Goal: Task Accomplishment & Management: Complete application form

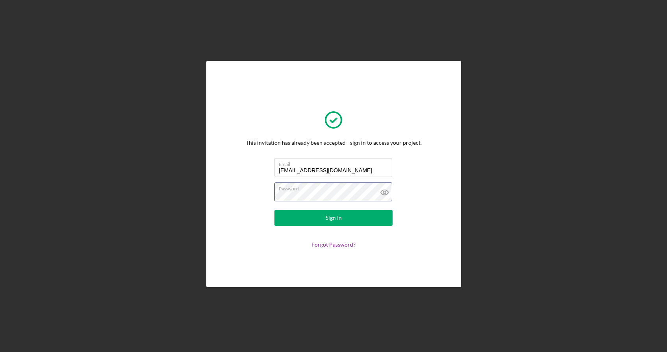
click at [333, 218] on button "Sign In" at bounding box center [333, 218] width 118 height 16
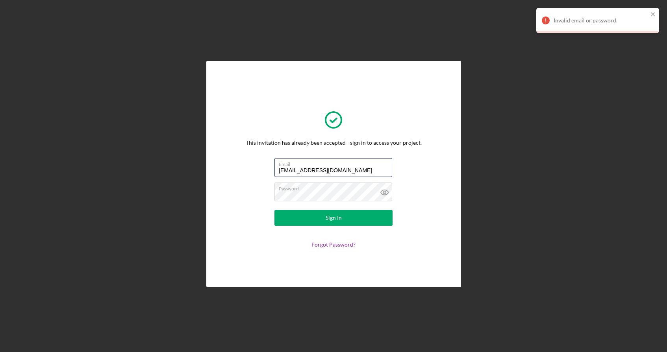
drag, startPoint x: 339, startPoint y: 170, endPoint x: 240, endPoint y: 169, distance: 98.8
click at [241, 169] on div "This invitation has already been accepted - sign in to access your project. Ema…" at bounding box center [333, 174] width 215 height 187
type input "[EMAIL_ADDRESS][DOMAIN_NAME]"
click at [340, 218] on div "Sign In" at bounding box center [334, 218] width 16 height 16
click at [382, 193] on icon at bounding box center [385, 193] width 20 height 20
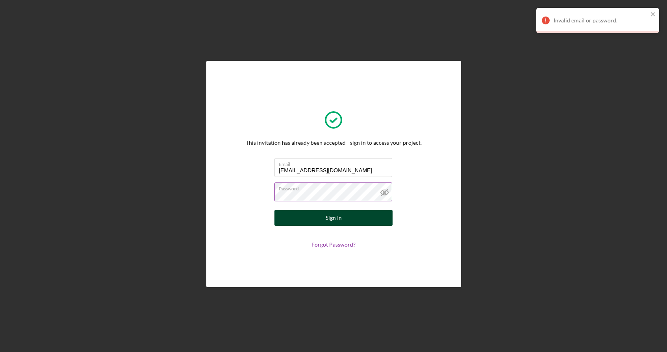
click at [366, 219] on button "Sign In" at bounding box center [333, 218] width 118 height 16
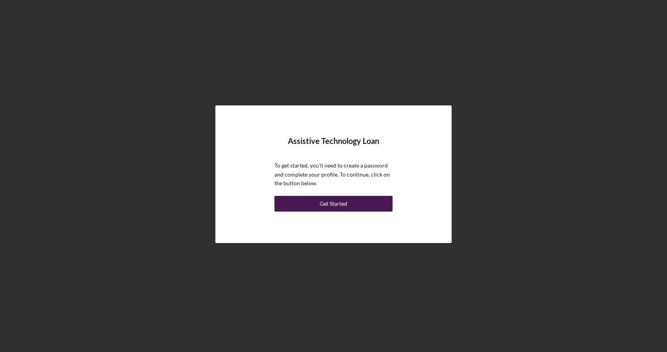
click at [366, 204] on button "Get Started" at bounding box center [333, 204] width 118 height 16
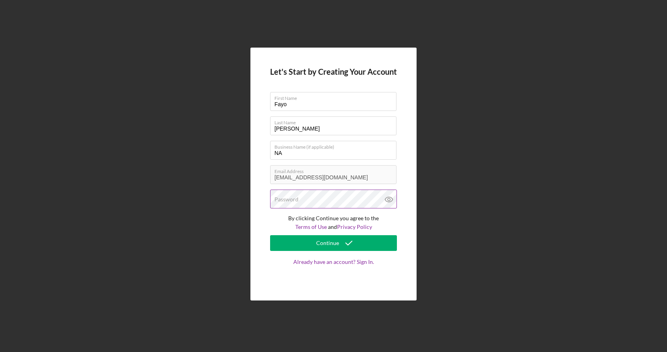
click at [330, 198] on div "Password" at bounding box center [333, 200] width 127 height 20
click at [388, 198] on icon at bounding box center [389, 200] width 20 height 20
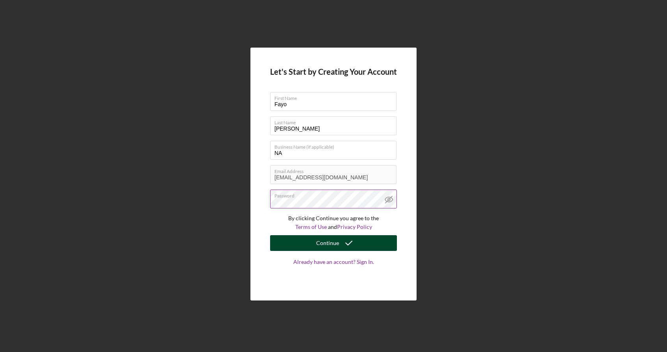
click at [376, 243] on button "Continue" at bounding box center [333, 243] width 127 height 16
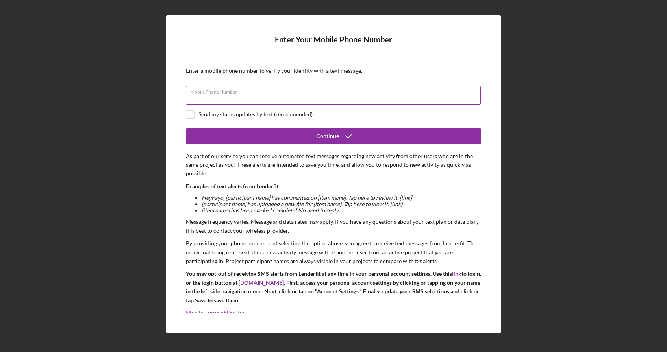
click at [322, 98] on input "Mobile Phone Number" at bounding box center [333, 95] width 295 height 19
type input "[PHONE_NUMBER]"
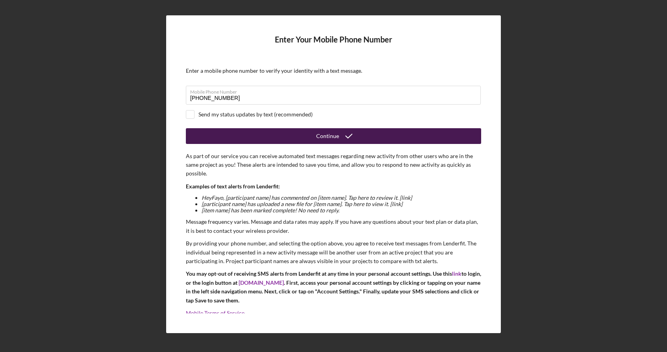
click at [261, 133] on button "Continue" at bounding box center [333, 136] width 295 height 16
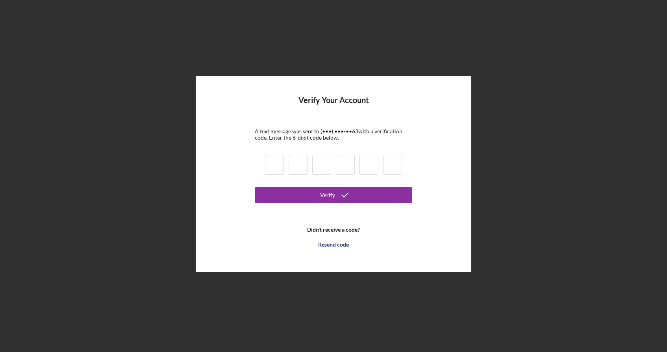
click at [273, 163] on input at bounding box center [274, 165] width 19 height 20
type input "7"
type input "5"
type input "7"
type input "6"
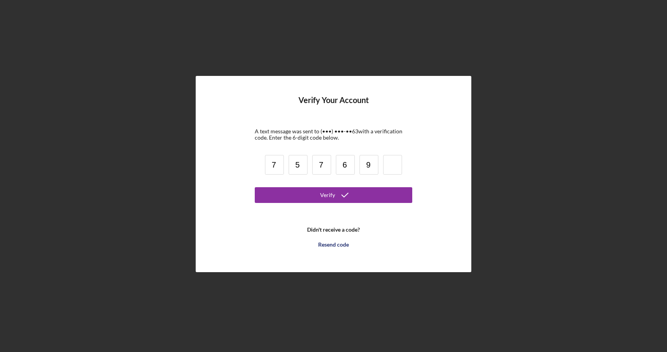
type input "9"
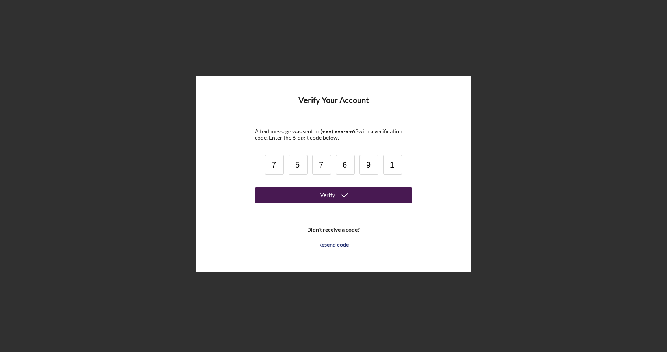
type input "1"
click at [310, 201] on button "Verify" at bounding box center [333, 195] width 157 height 16
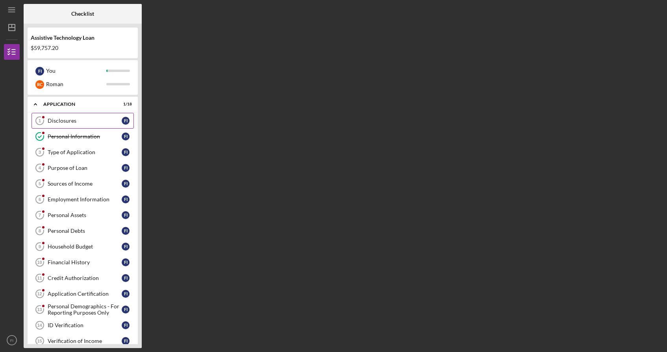
click at [96, 121] on div "Disclosures" at bounding box center [85, 121] width 74 height 6
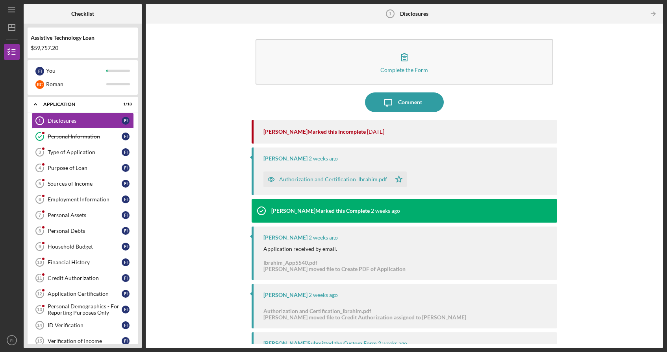
click at [622, 243] on div "Complete the Form Form Icon/Message Comment Monie Frost Marked this Incomplete …" at bounding box center [404, 186] width 509 height 317
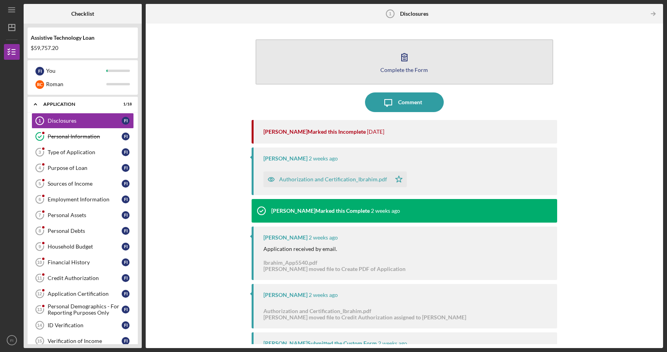
click at [404, 60] on icon "button" at bounding box center [405, 57] width 20 height 20
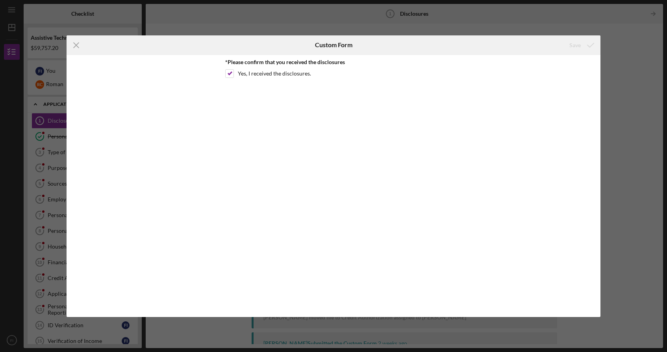
click at [657, 105] on div "Icon/Menu Close Custom Form Save *Please confirm that you received the disclosu…" at bounding box center [333, 176] width 667 height 352
click at [79, 42] on icon "Icon/Menu Close" at bounding box center [77, 45] width 20 height 20
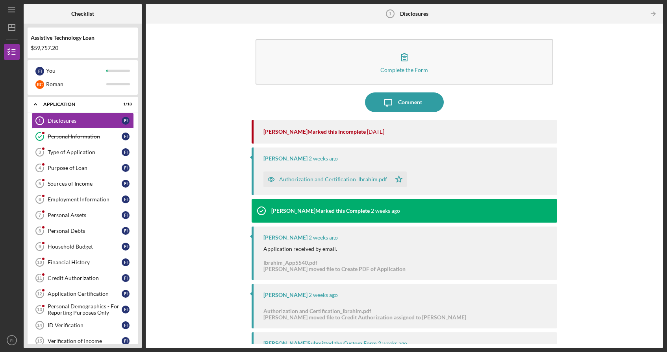
click at [303, 132] on div "Monie Frost Marked this Incomplete" at bounding box center [314, 132] width 102 height 6
click at [208, 174] on div "Complete the Form Form Icon/Message Comment Monie Frost Marked this Incomplete …" at bounding box center [404, 186] width 509 height 317
click at [86, 151] on div "Type of Application" at bounding box center [85, 152] width 74 height 6
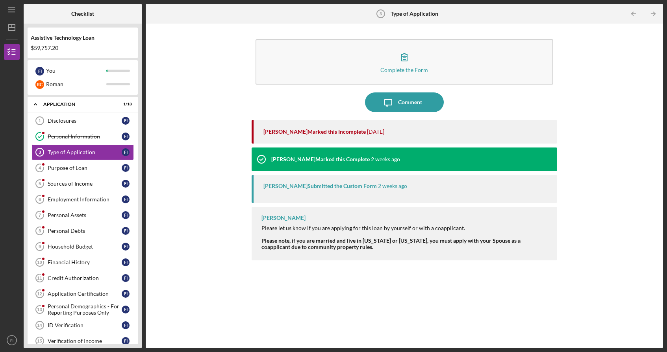
click at [331, 136] on div "Monie Frost Marked this Incomplete 1 day ago" at bounding box center [406, 132] width 286 height 24
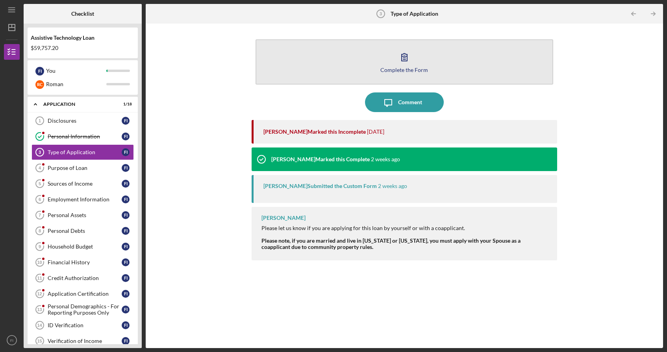
click at [403, 63] on icon "button" at bounding box center [405, 57] width 20 height 20
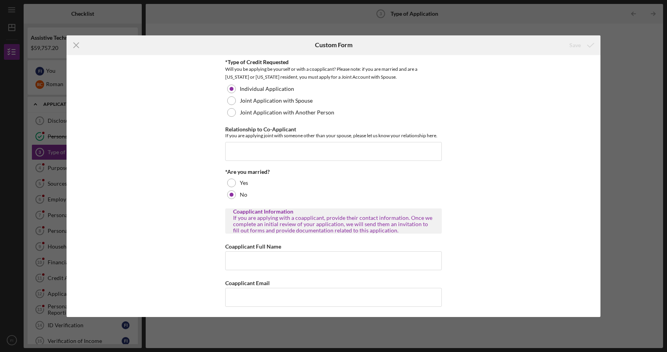
click at [481, 228] on div "*Type of Credit Requested Will you be applying be yourself or with a coapplican…" at bounding box center [333, 186] width 533 height 262
click at [77, 44] on line at bounding box center [76, 45] width 5 height 5
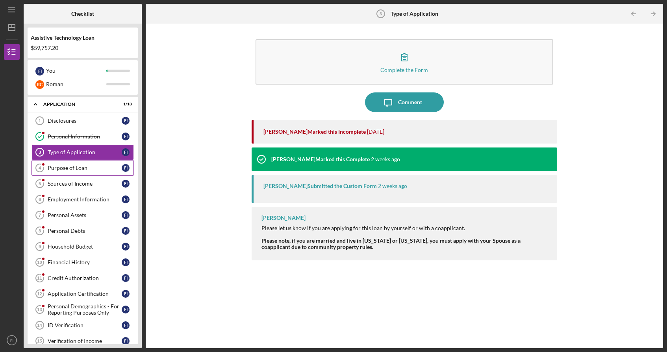
click at [67, 171] on link "Purpose of Loan 4 Purpose of Loan F I" at bounding box center [82, 168] width 102 height 16
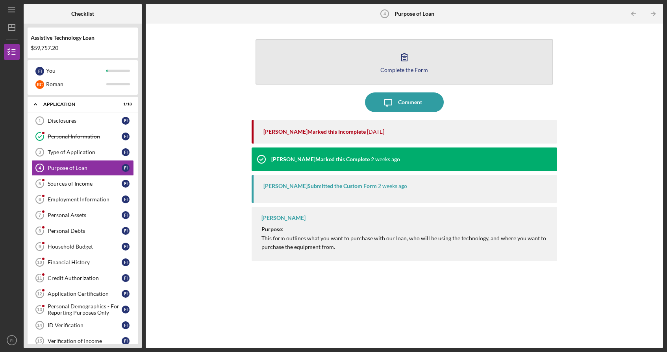
click at [409, 57] on icon "button" at bounding box center [405, 57] width 20 height 20
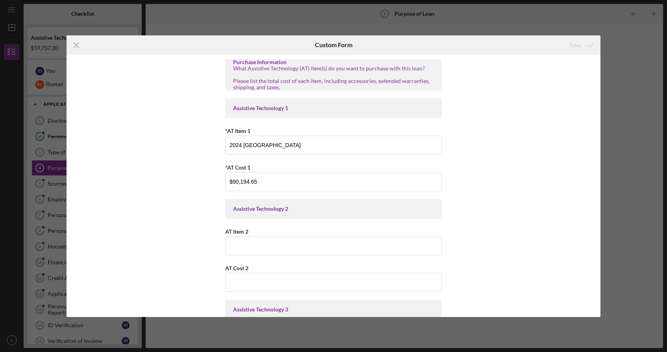
click at [528, 201] on div "Purchase Information What Assistive Technology (AT) item(s) do you want to purc…" at bounding box center [333, 186] width 533 height 262
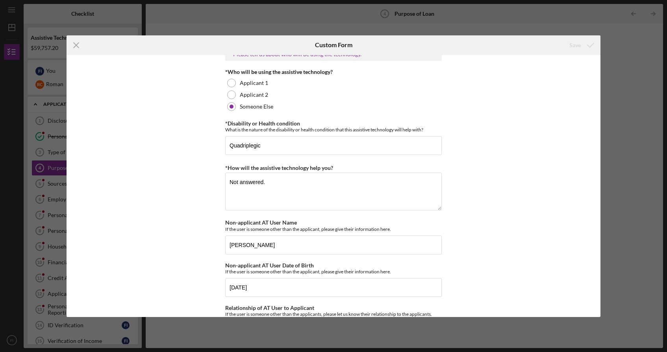
scroll to position [670, 0]
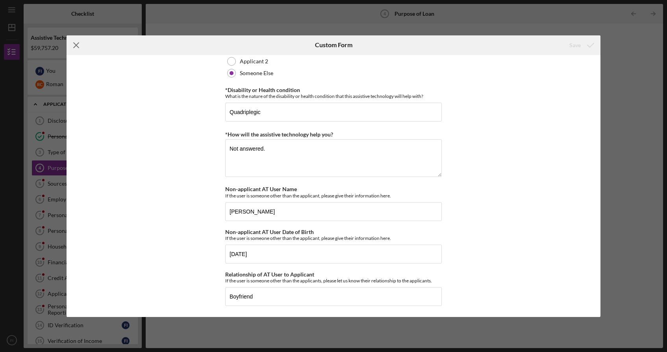
click at [76, 46] on icon "Icon/Menu Close" at bounding box center [77, 45] width 20 height 20
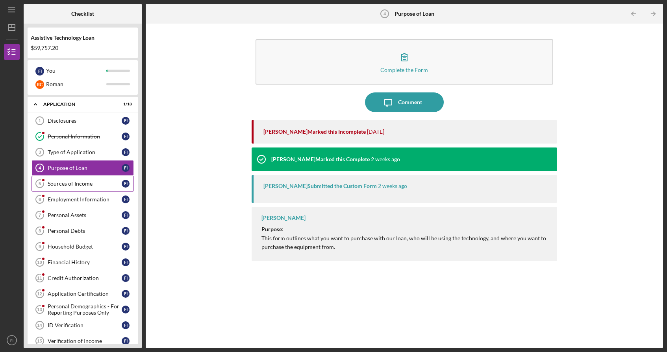
click at [74, 184] on div "Sources of Income" at bounding box center [85, 184] width 74 height 6
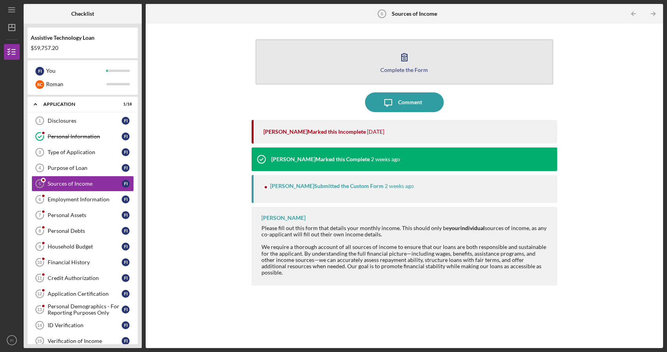
click at [402, 59] on icon "button" at bounding box center [405, 57] width 6 height 7
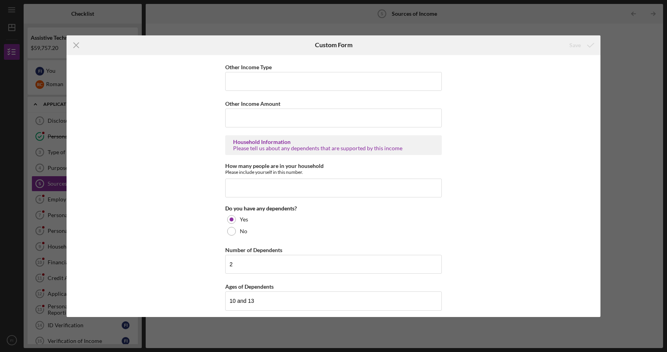
scroll to position [407, 0]
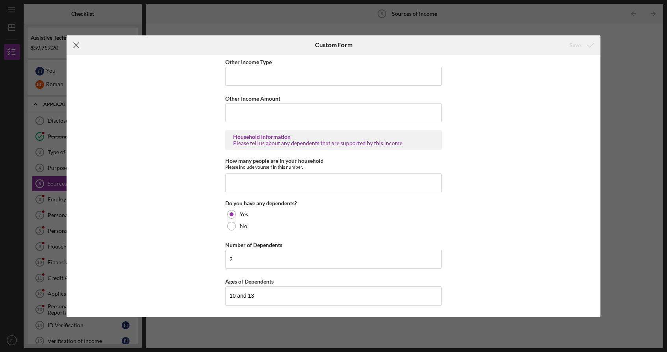
click at [82, 47] on icon "Icon/Menu Close" at bounding box center [77, 45] width 20 height 20
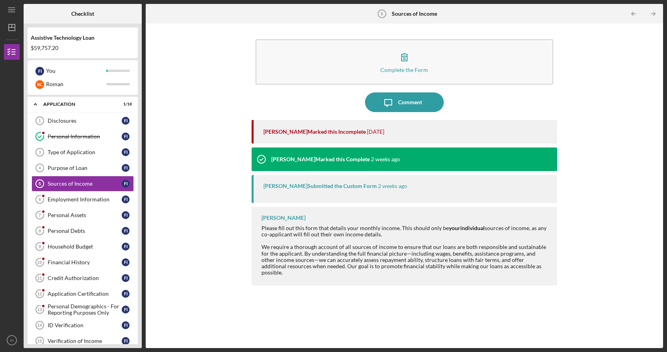
click at [378, 187] on time "2 weeks ago" at bounding box center [392, 186] width 29 height 6
click at [357, 243] on div at bounding box center [405, 241] width 288 height 6
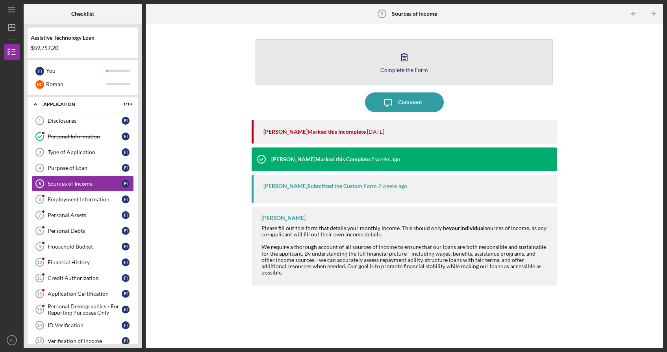
click at [406, 59] on icon "button" at bounding box center [405, 57] width 6 height 7
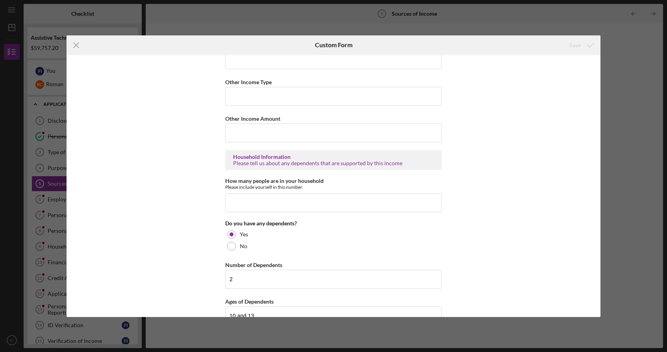
scroll to position [407, 0]
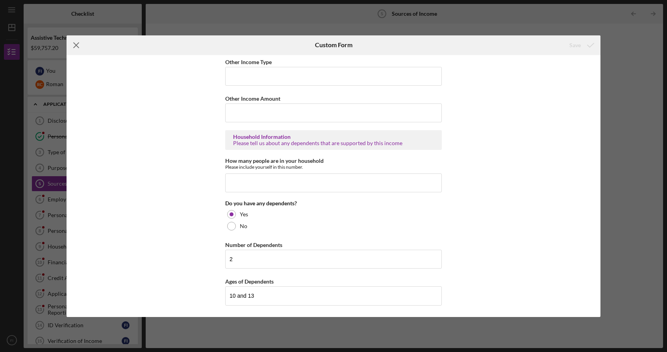
click at [76, 43] on icon "Icon/Menu Close" at bounding box center [77, 45] width 20 height 20
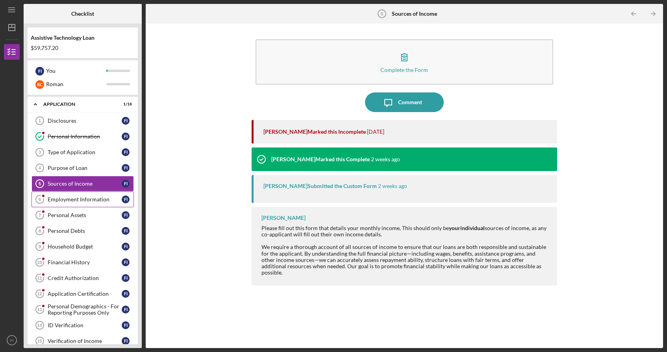
click at [76, 204] on link "Employment Information 6 Employment Information F I" at bounding box center [82, 200] width 102 height 16
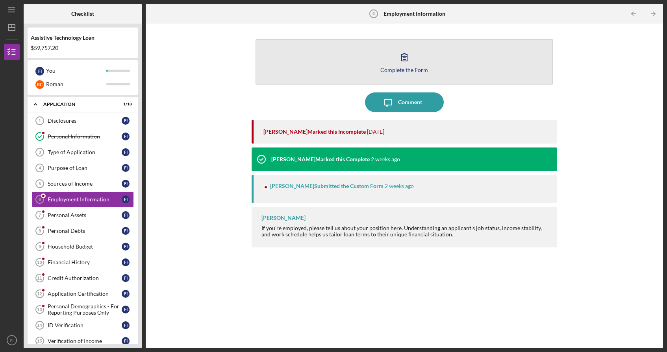
click at [407, 59] on icon "button" at bounding box center [405, 57] width 6 height 7
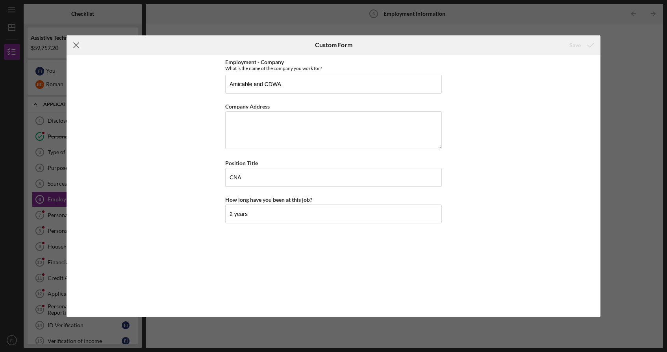
click at [74, 42] on icon "Icon/Menu Close" at bounding box center [77, 45] width 20 height 20
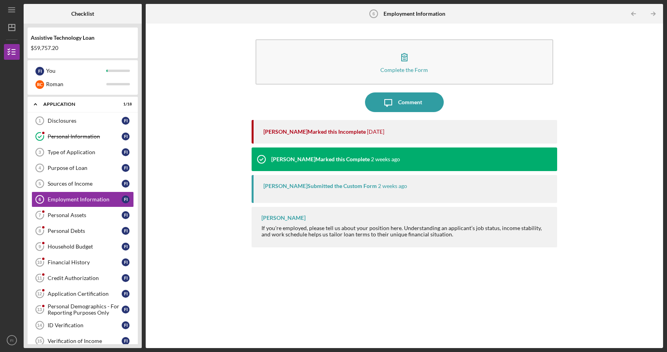
click at [303, 133] on div "Monie Frost Marked this Incomplete" at bounding box center [314, 132] width 102 height 6
click at [413, 98] on div "Comment" at bounding box center [410, 103] width 24 height 20
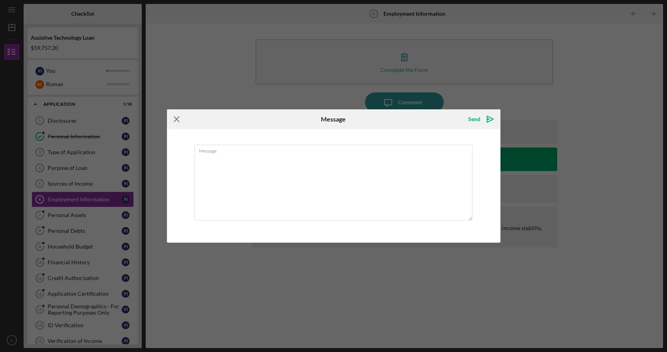
click at [176, 121] on icon "Icon/Menu Close" at bounding box center [177, 119] width 20 height 20
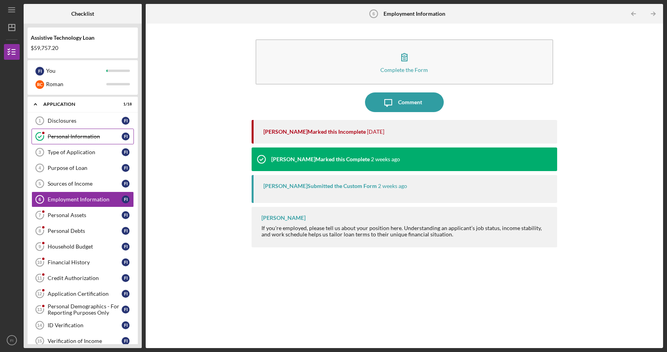
click at [87, 139] on div "Personal Information" at bounding box center [85, 136] width 74 height 6
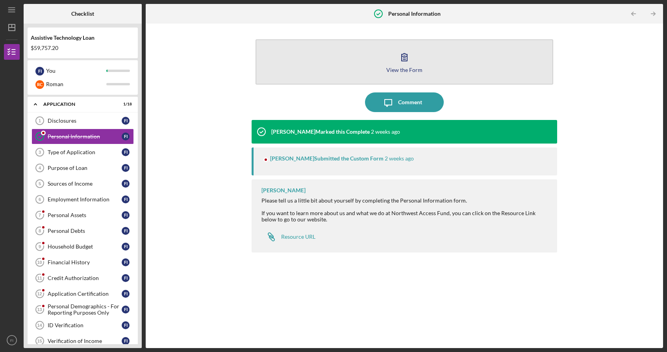
click at [394, 58] on button "View the Form Form" at bounding box center [405, 61] width 298 height 45
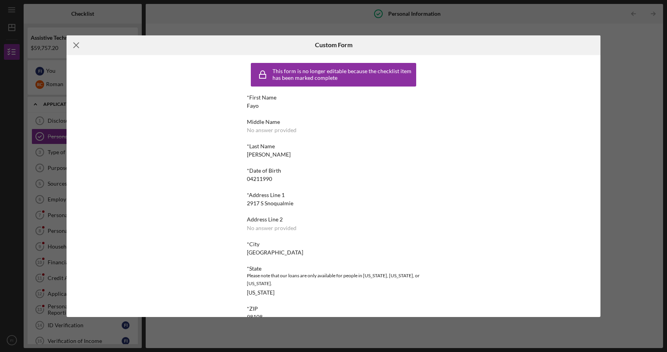
click at [77, 48] on icon "Icon/Menu Close" at bounding box center [77, 45] width 20 height 20
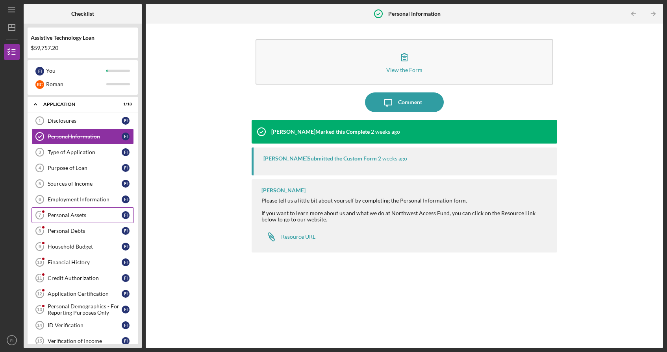
click at [80, 220] on link "Personal Assets 7 Personal Assets F I" at bounding box center [82, 215] width 102 height 16
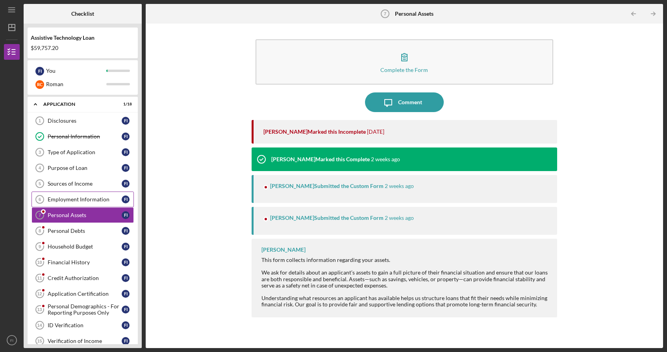
click at [84, 201] on div "Employment Information" at bounding box center [85, 199] width 74 height 6
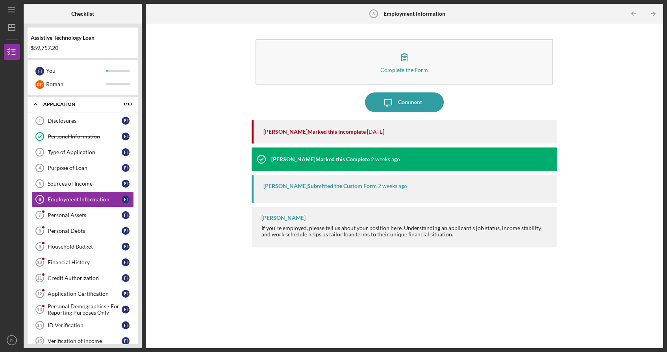
click at [309, 131] on div "Monie Frost Marked this Incomplete" at bounding box center [314, 132] width 102 height 6
click at [75, 219] on link "Personal Assets 7 Personal Assets F I" at bounding box center [82, 215] width 102 height 16
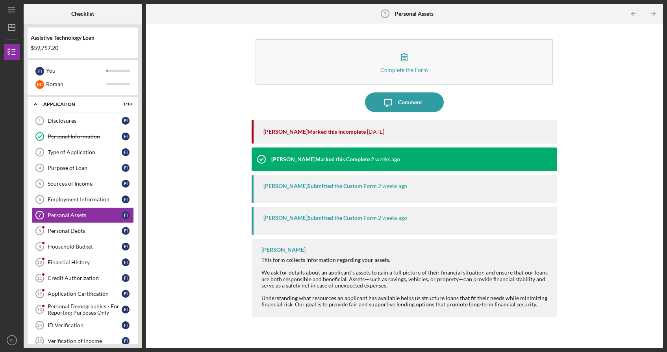
click at [408, 13] on b "Personal Assets" at bounding box center [414, 14] width 39 height 6
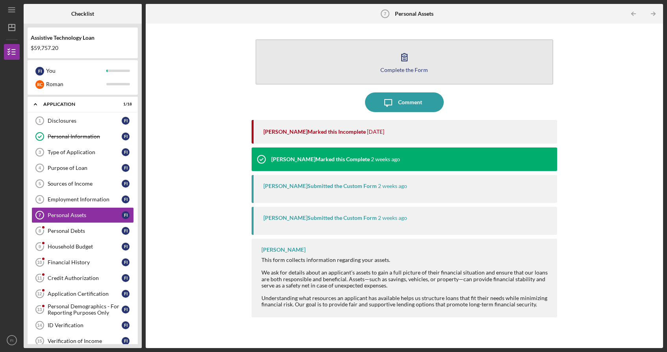
click at [403, 63] on icon "button" at bounding box center [405, 57] width 20 height 20
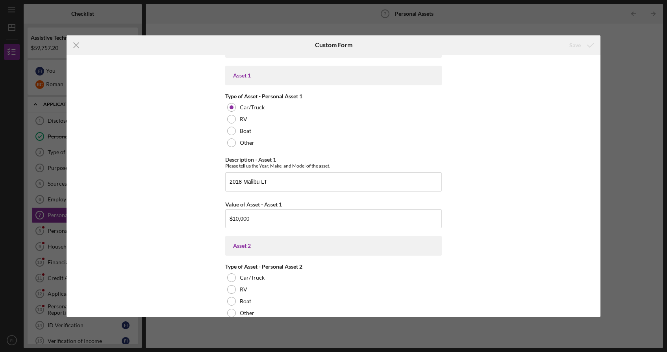
scroll to position [500, 0]
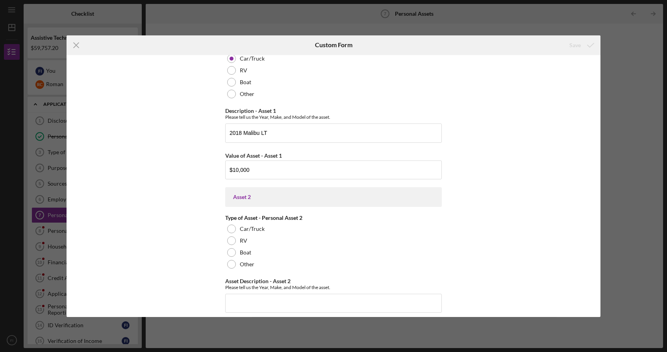
drag, startPoint x: 600, startPoint y: 159, endPoint x: 599, endPoint y: 179, distance: 19.7
click at [599, 179] on div "Cash on Hand Cash in Personal Checking Accounts $47,000 Cash in Personal Saving…" at bounding box center [333, 186] width 533 height 262
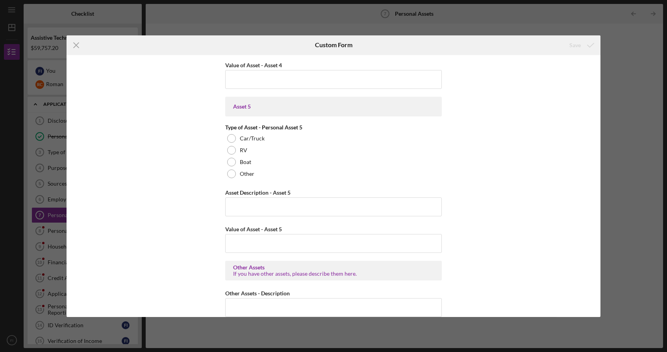
scroll to position [1144, 0]
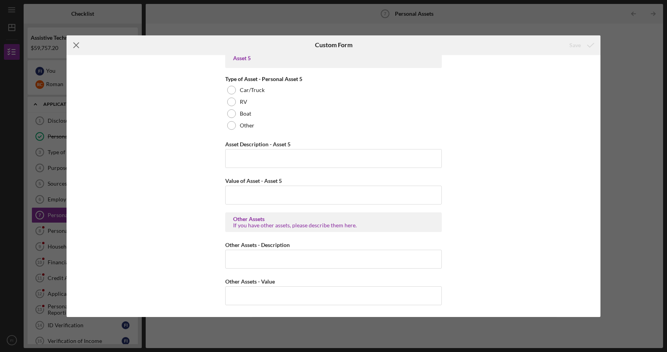
click at [75, 43] on icon "Icon/Menu Close" at bounding box center [77, 45] width 20 height 20
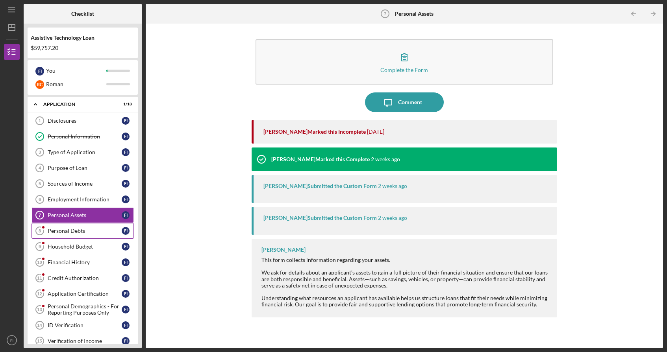
click at [65, 233] on div "Personal Debts" at bounding box center [85, 231] width 74 height 6
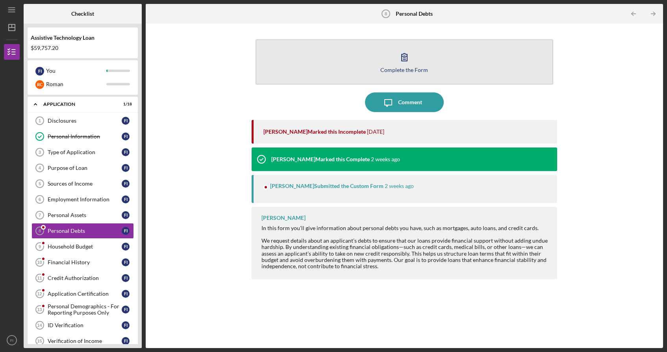
click at [408, 64] on icon "button" at bounding box center [405, 57] width 20 height 20
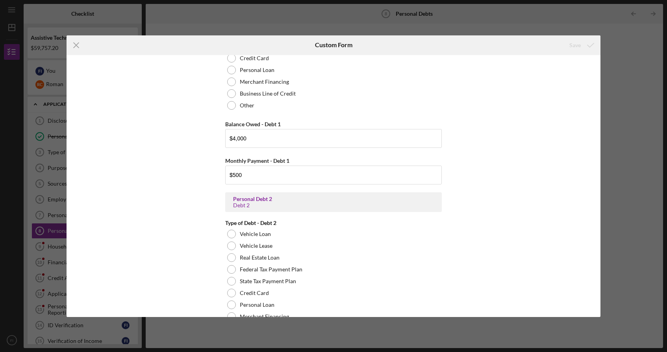
scroll to position [476, 0]
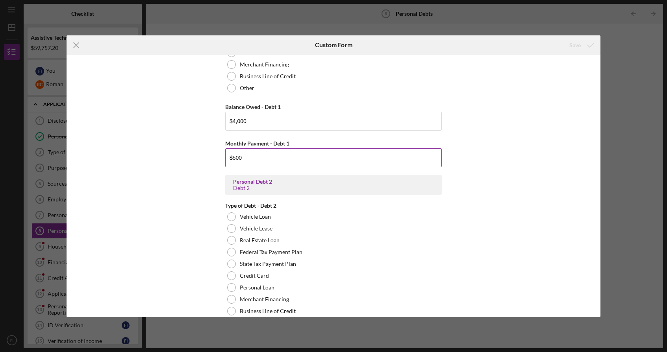
click at [283, 163] on input "$500" at bounding box center [333, 157] width 217 height 19
type input "$5"
type input "$586"
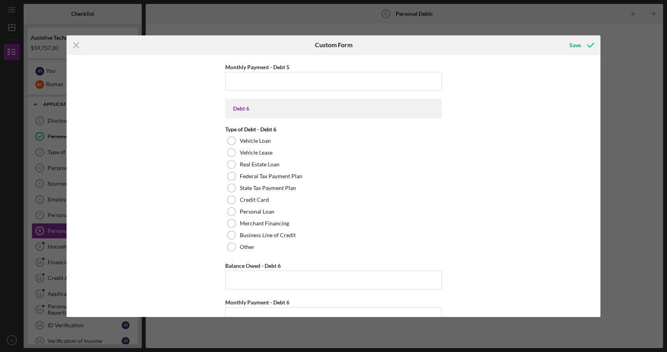
scroll to position [1684, 0]
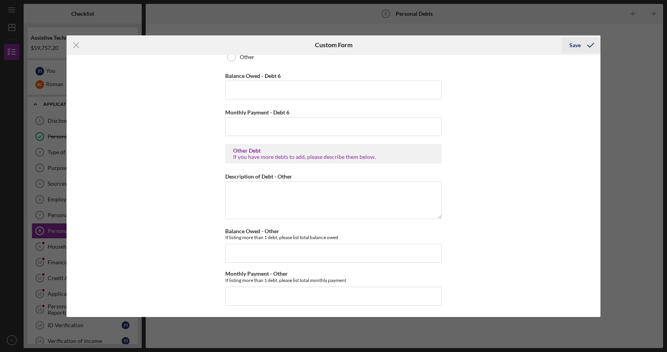
click at [578, 44] on div "Save" at bounding box center [574, 45] width 11 height 16
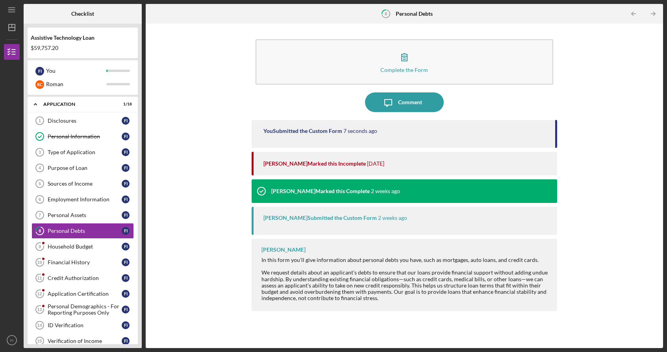
click at [216, 233] on div "Complete the Form Form Icon/Message Comment You Submitted the Custom Form 7 sec…" at bounding box center [404, 186] width 509 height 317
click at [102, 247] on div "Household Budget" at bounding box center [85, 247] width 74 height 6
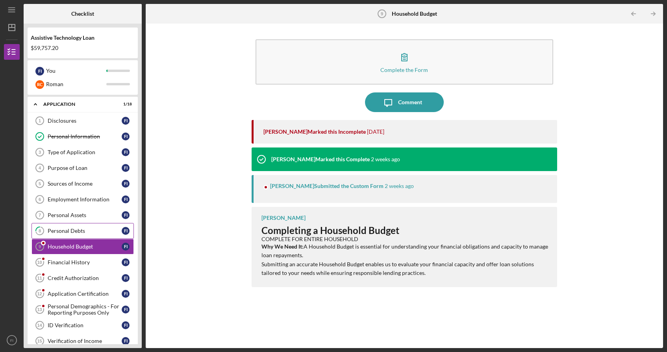
click at [90, 234] on link "8 Personal Debts F I" at bounding box center [82, 231] width 102 height 16
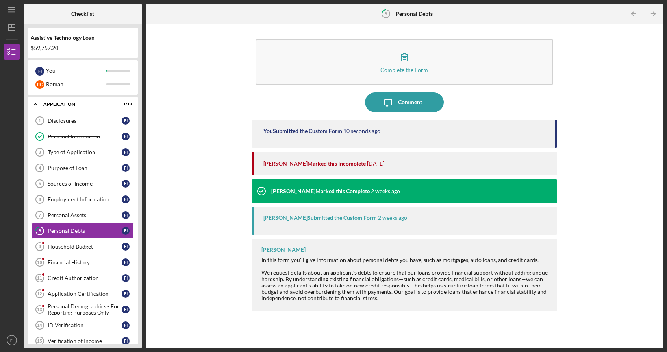
click at [355, 225] on div "Nicole Gray Submitted the Custom Form 2 weeks ago" at bounding box center [405, 221] width 306 height 28
click at [351, 288] on div "We request details about an applicant’s debts to ensure that our loans provide …" at bounding box center [405, 285] width 288 height 31
click at [371, 128] on time "12 seconds ago" at bounding box center [361, 131] width 37 height 6
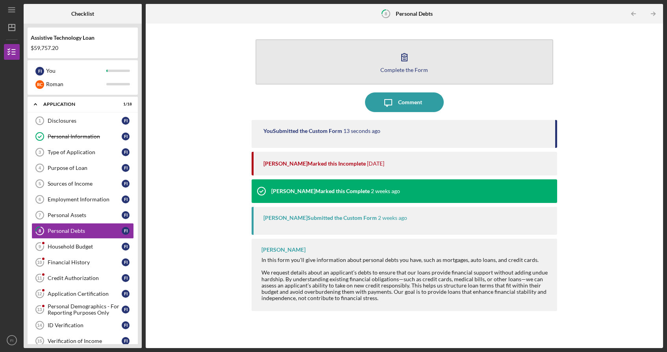
click at [404, 61] on icon "button" at bounding box center [405, 57] width 6 height 7
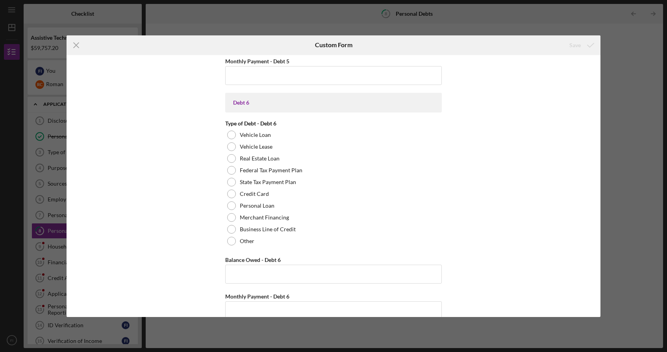
scroll to position [1684, 0]
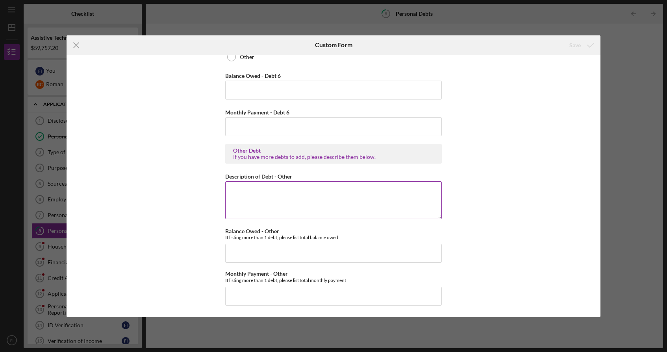
click at [311, 192] on textarea "Description of Debt - Other" at bounding box center [333, 201] width 217 height 38
click at [74, 47] on line at bounding box center [76, 45] width 5 height 5
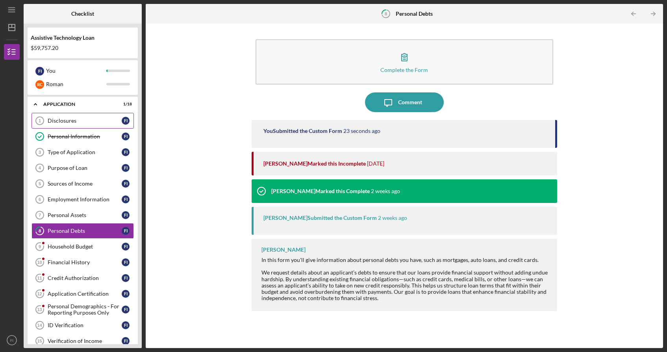
click at [81, 124] on div "Disclosures" at bounding box center [85, 121] width 74 height 6
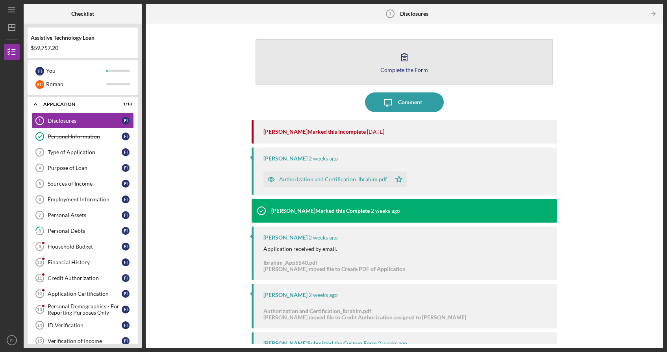
click at [398, 59] on icon "button" at bounding box center [405, 57] width 20 height 20
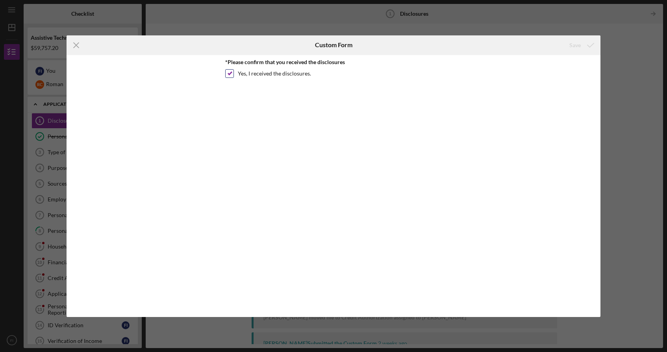
click at [229, 73] on input "Yes, I received the disclosures." at bounding box center [230, 74] width 8 height 8
click at [231, 74] on input "Yes, I received the disclosures." at bounding box center [230, 74] width 8 height 8
click at [578, 43] on div "Save" at bounding box center [574, 45] width 11 height 16
click at [228, 73] on input "Yes, I received the disclosures." at bounding box center [230, 74] width 8 height 8
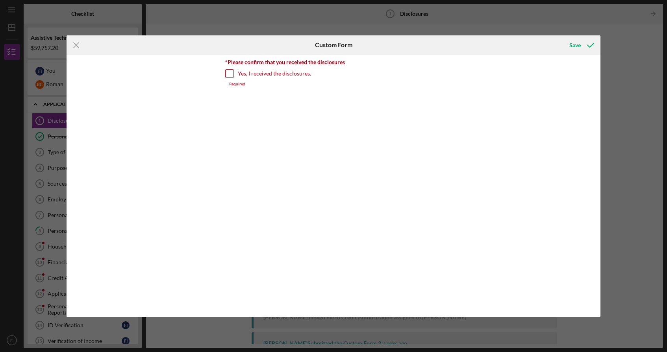
checkbox input "true"
click at [74, 45] on icon "Icon/Menu Close" at bounding box center [77, 45] width 20 height 20
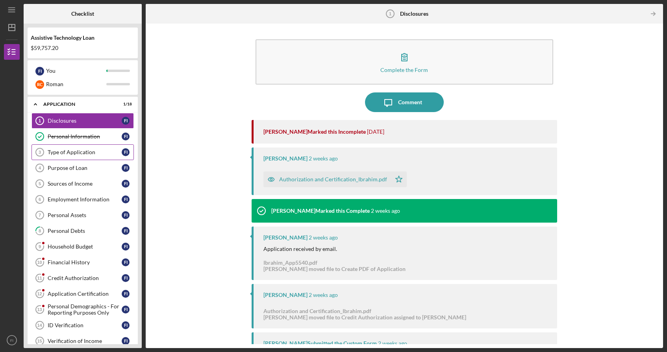
click at [69, 153] on div "Type of Application" at bounding box center [85, 152] width 74 height 6
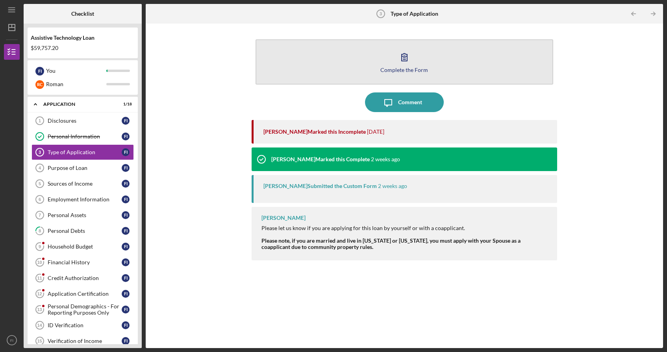
click at [408, 58] on icon "button" at bounding box center [405, 57] width 20 height 20
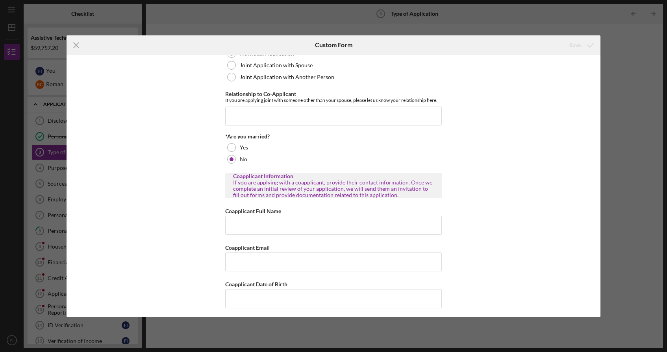
scroll to position [75, 0]
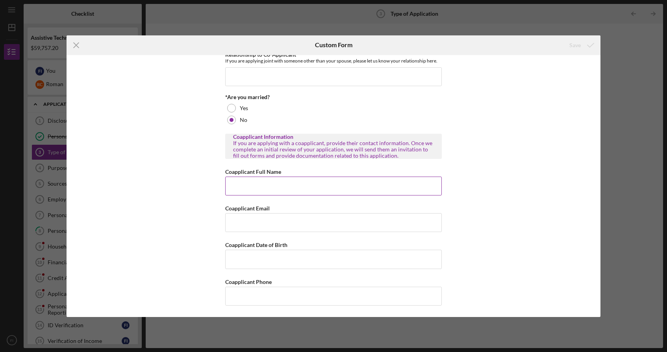
click at [416, 176] on div "Coapplicant Full Name" at bounding box center [333, 172] width 217 height 10
type input "c"
type input "n/a"
click at [585, 47] on icon "submit" at bounding box center [591, 45] width 20 height 20
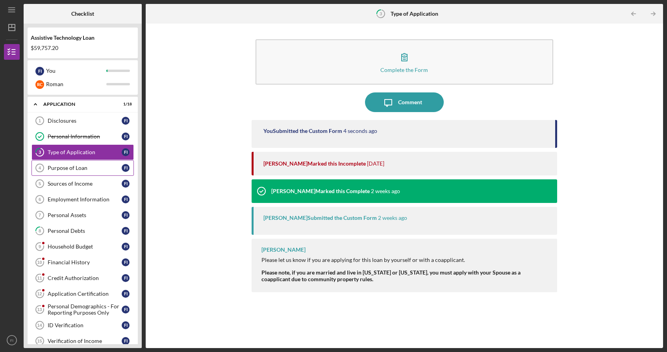
click at [67, 173] on link "Purpose of Loan 4 Purpose of Loan F I" at bounding box center [82, 168] width 102 height 16
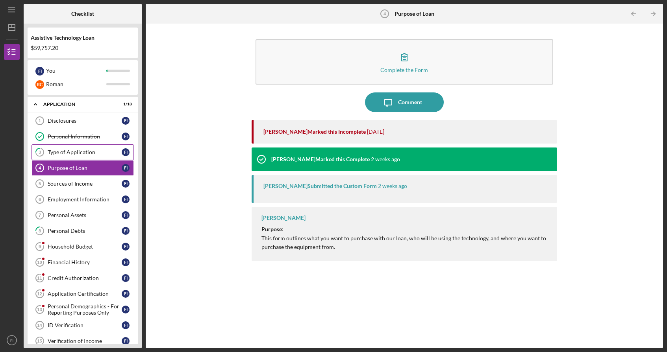
click at [74, 157] on link "3 Type of Application F I" at bounding box center [82, 152] width 102 height 16
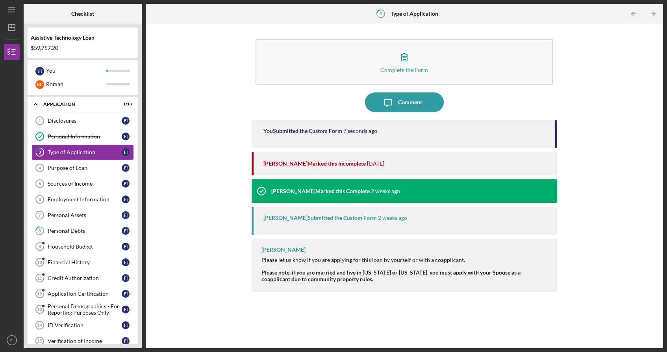
click at [321, 170] on div "Monie Frost Marked this Incomplete 1 day ago" at bounding box center [406, 164] width 286 height 24
click at [341, 136] on div "You Submitted the Custom Form 8 seconds ago" at bounding box center [405, 134] width 306 height 28
click at [363, 169] on div "Monie Frost Marked this Incomplete 1 day ago" at bounding box center [406, 164] width 286 height 24
click at [522, 199] on div "Nicole Gray Marked this Complete 2 weeks ago" at bounding box center [405, 192] width 306 height 24
click at [492, 226] on div "Nicole Gray Submitted the Custom Form 2 weeks ago" at bounding box center [405, 221] width 306 height 28
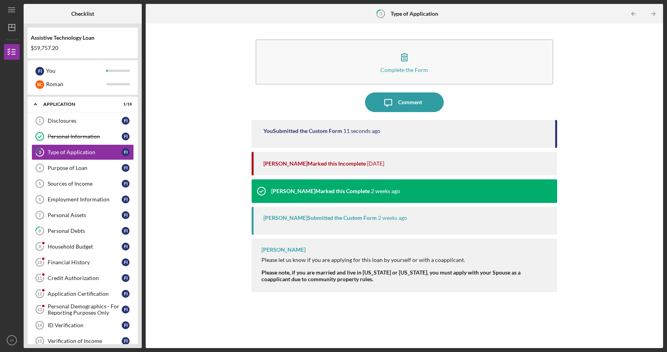
click at [474, 282] on div "Please note, if you are married and live in Washington or Idaho, you must apply…" at bounding box center [405, 276] width 288 height 13
click at [486, 256] on div "Monie Frost Please let us know if you are applying for this loan by yourself or…" at bounding box center [405, 265] width 306 height 53
click at [586, 242] on div "Complete the Form Form Icon/Message Comment You Submitted the Custom Form 12 se…" at bounding box center [404, 186] width 509 height 317
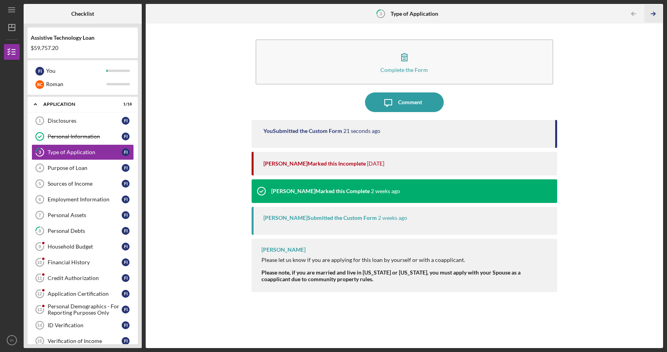
click at [659, 13] on icon "Icon/Table Pagination Arrow" at bounding box center [654, 14] width 18 height 18
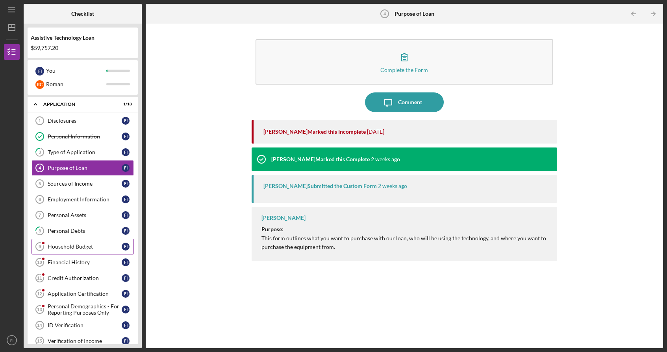
click at [70, 246] on div "Household Budget" at bounding box center [85, 247] width 74 height 6
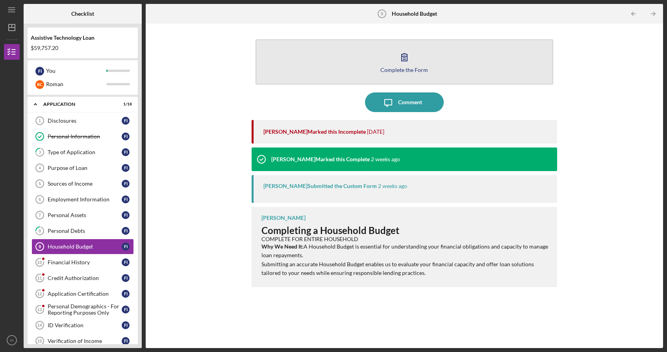
click at [404, 60] on icon "button" at bounding box center [405, 57] width 6 height 7
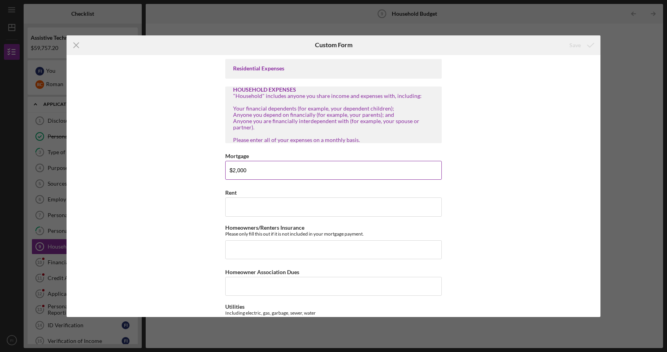
click at [300, 170] on input "$2,000" at bounding box center [333, 170] width 217 height 19
type input "$2"
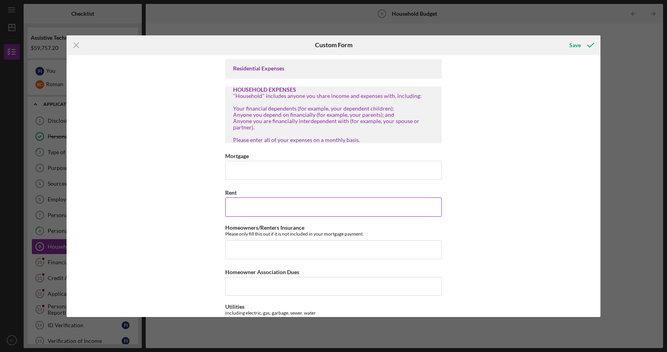
click at [282, 207] on input "Rent" at bounding box center [333, 207] width 217 height 19
type input "$2,000"
click at [583, 43] on icon "submit" at bounding box center [591, 45] width 20 height 20
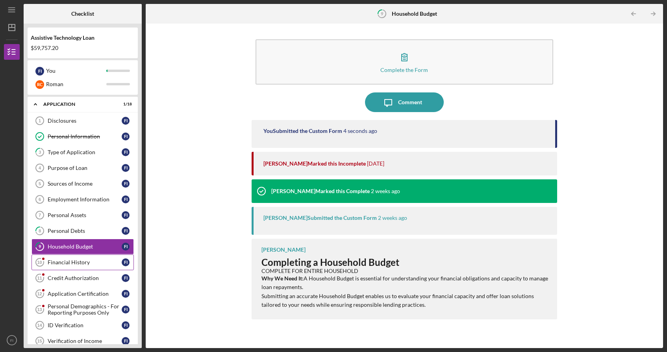
click at [82, 269] on link "Financial History 10 Financial History F I" at bounding box center [82, 263] width 102 height 16
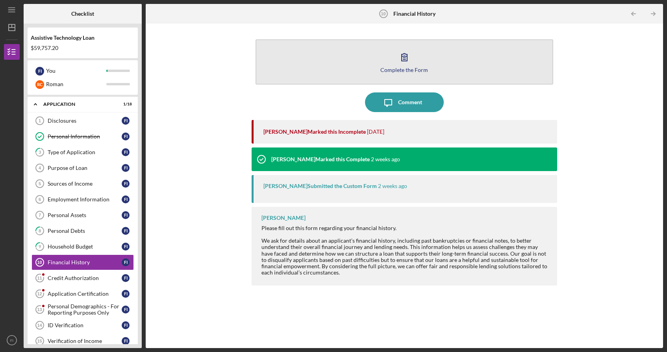
click at [406, 62] on icon "button" at bounding box center [405, 57] width 20 height 20
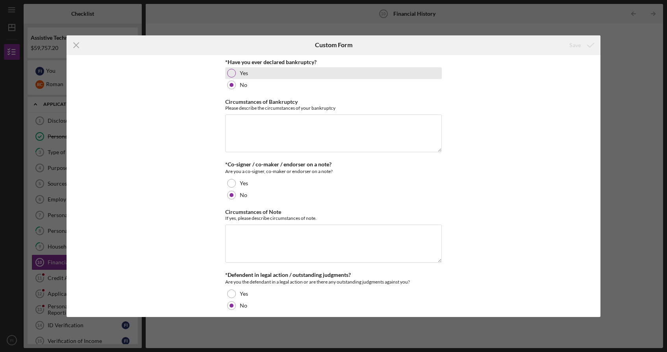
click at [232, 70] on div at bounding box center [231, 73] width 9 height 9
click at [231, 85] on div at bounding box center [231, 85] width 9 height 9
click at [541, 149] on div "*Have you ever declared bankruptcy? Yes No Circumstances of Bankruptcy Please d…" at bounding box center [333, 186] width 533 height 262
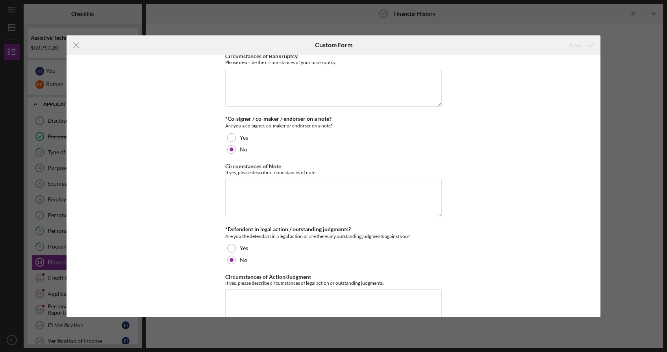
scroll to position [69, 0]
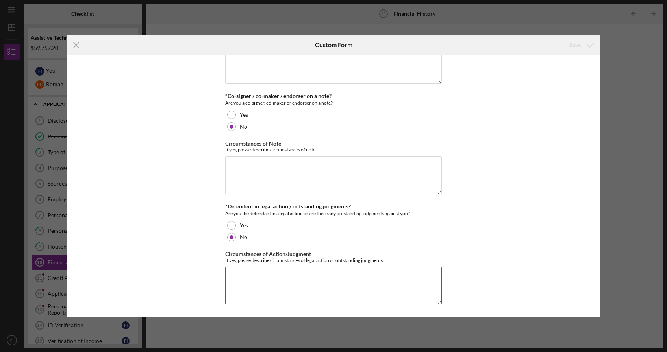
click at [326, 282] on textarea "Circumstances of Action/Judgment" at bounding box center [333, 286] width 217 height 38
type textarea "n/a"
click at [587, 43] on icon "submit" at bounding box center [591, 45] width 20 height 20
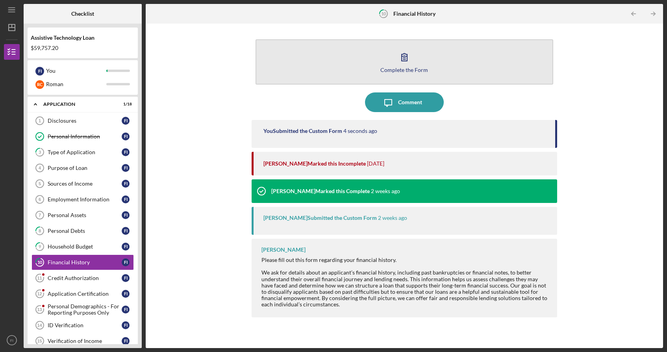
click at [399, 66] on button "Complete the Form Form" at bounding box center [405, 61] width 298 height 45
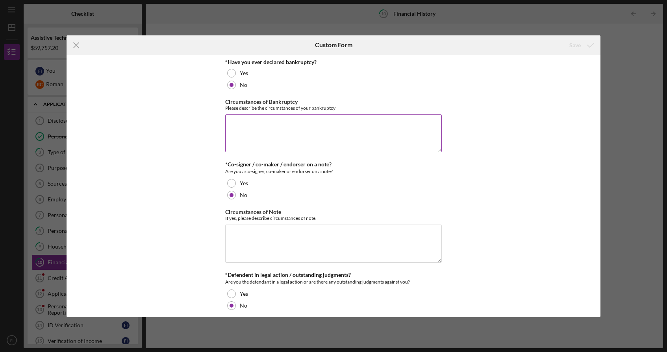
click at [312, 135] on textarea "Circumstances of Bankruptcy" at bounding box center [333, 134] width 217 height 38
type textarea "n/a"
click at [408, 247] on textarea "Circumstances of Note" at bounding box center [333, 244] width 217 height 38
type textarea "n/a"
click at [581, 42] on icon "submit" at bounding box center [591, 45] width 20 height 20
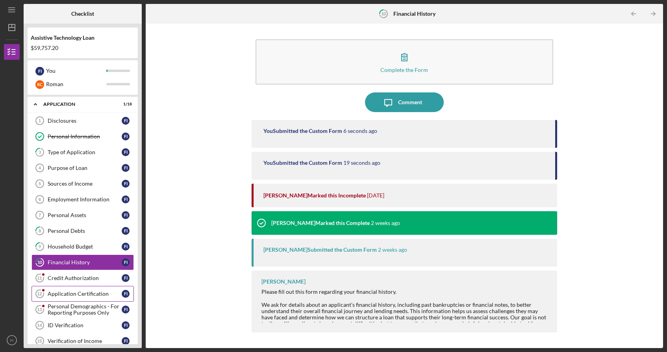
click at [85, 289] on link "Application Certification 12 Application Certification F I" at bounding box center [82, 294] width 102 height 16
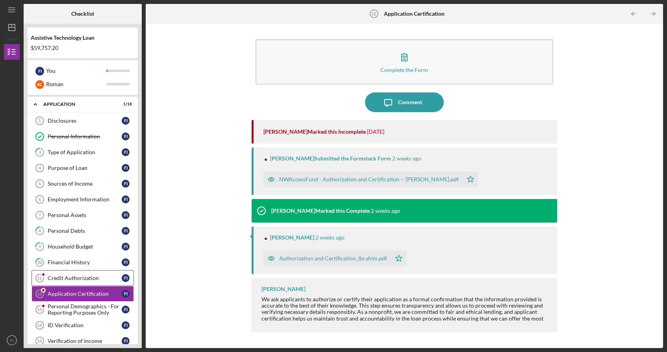
click at [88, 282] on link "Credit Authorization 11 Credit Authorization F I" at bounding box center [82, 278] width 102 height 16
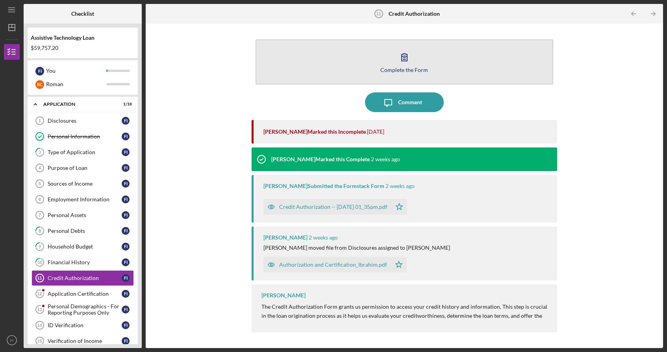
click at [404, 54] on icon "button" at bounding box center [405, 57] width 6 height 7
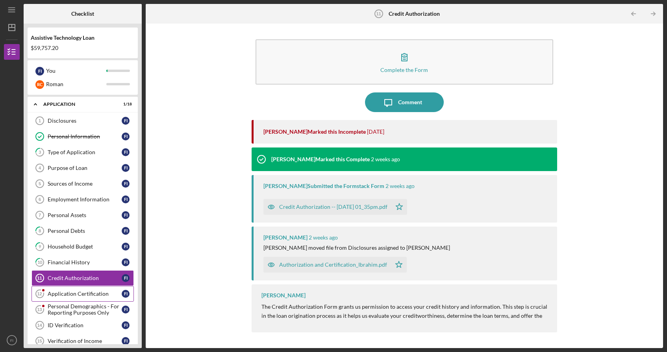
click at [93, 293] on div "Application Certification" at bounding box center [85, 294] width 74 height 6
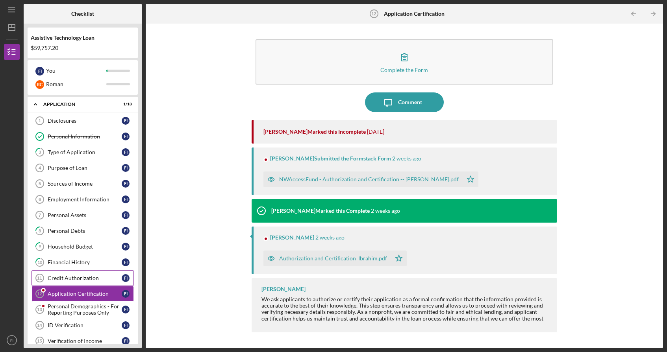
click at [94, 282] on link "Credit Authorization 11 Credit Authorization F I" at bounding box center [82, 278] width 102 height 16
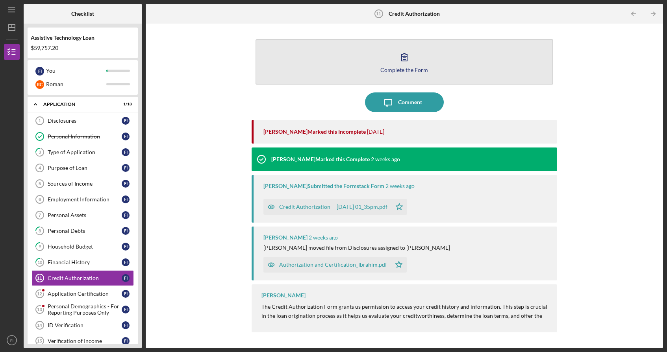
click at [404, 59] on icon "button" at bounding box center [405, 57] width 20 height 20
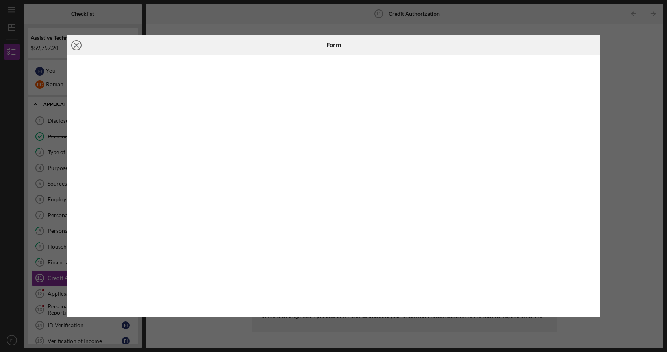
click at [78, 44] on line at bounding box center [76, 45] width 4 height 4
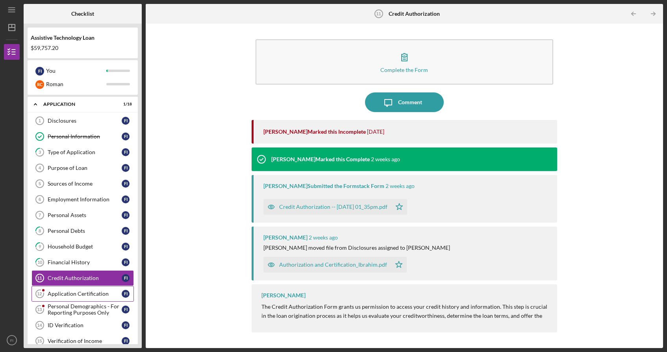
click at [83, 293] on div "Application Certification" at bounding box center [85, 294] width 74 height 6
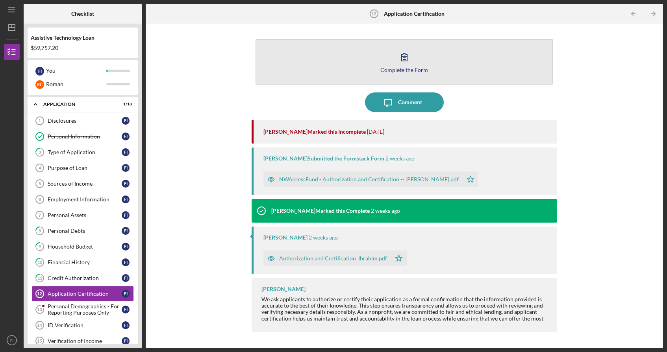
click at [406, 57] on icon "button" at bounding box center [405, 57] width 20 height 20
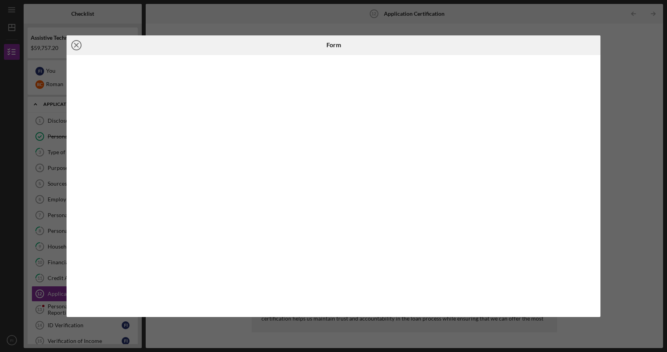
click at [77, 44] on icon "Icon/Close" at bounding box center [77, 45] width 20 height 20
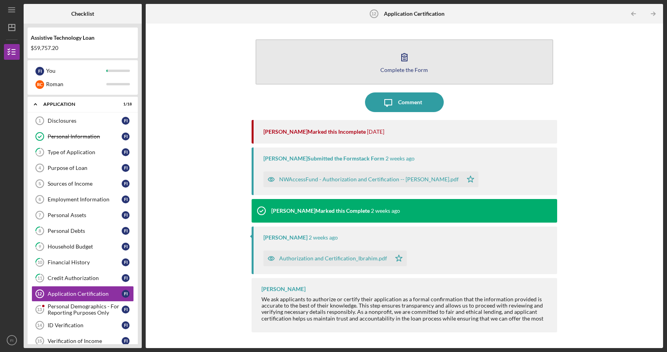
click at [406, 61] on icon "button" at bounding box center [405, 57] width 6 height 7
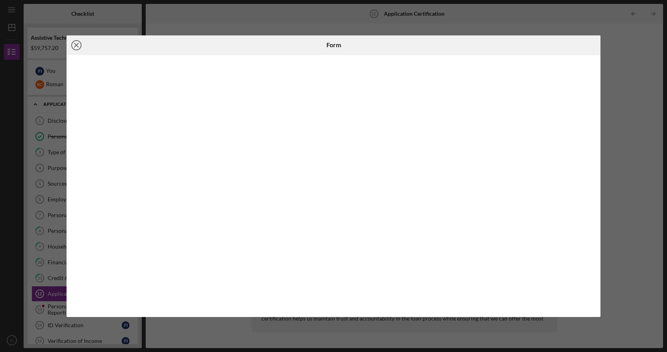
click at [79, 45] on icon "Icon/Close" at bounding box center [77, 45] width 20 height 20
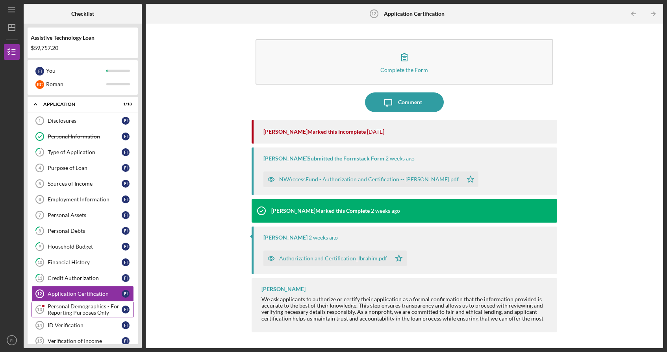
click at [68, 307] on div "Personal Demographics - For Reporting Purposes Only" at bounding box center [85, 310] width 74 height 13
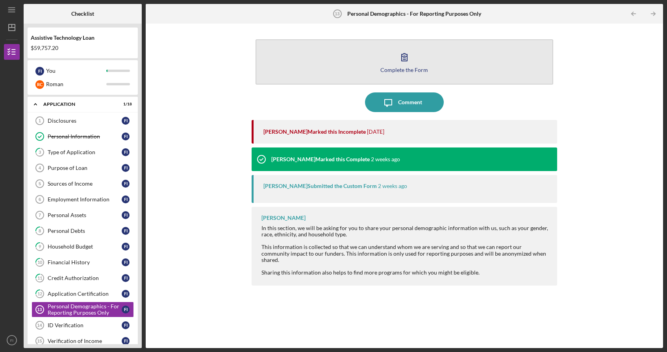
click at [406, 59] on icon "button" at bounding box center [405, 57] width 6 height 7
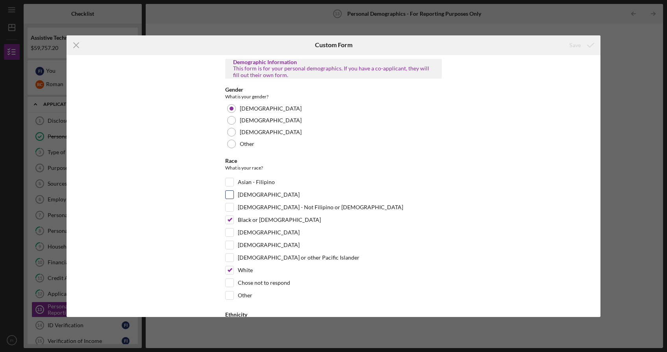
click at [411, 191] on div "Asian - Vietnamese" at bounding box center [333, 197] width 217 height 13
click at [231, 269] on input "White" at bounding box center [230, 271] width 8 height 8
checkbox input "false"
click at [417, 243] on div "Native American" at bounding box center [333, 247] width 217 height 13
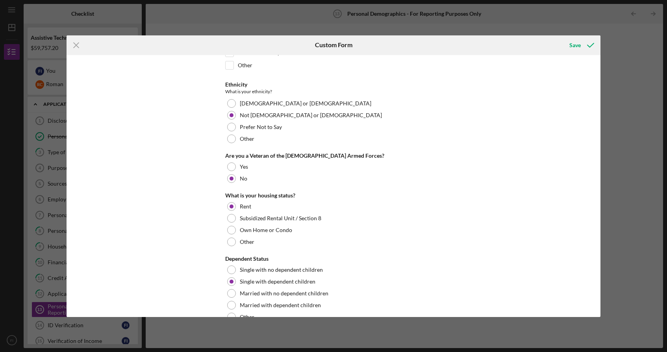
scroll to position [248, 0]
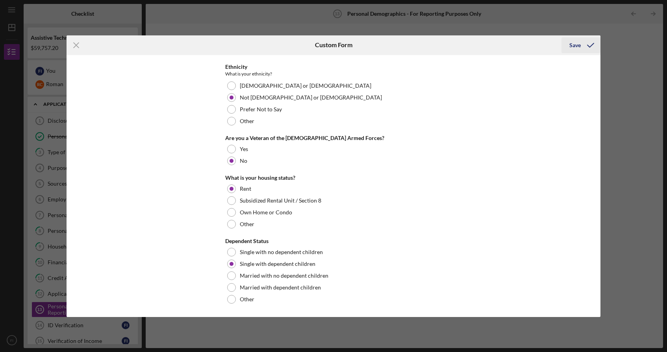
click at [584, 44] on icon "submit" at bounding box center [591, 45] width 20 height 20
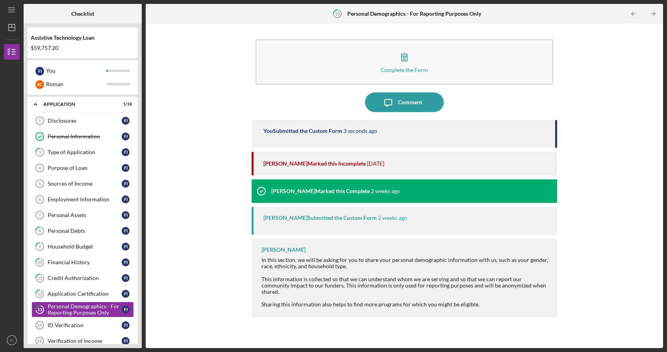
click at [357, 219] on div "Nicole Gray Submitted the Custom Form" at bounding box center [319, 218] width 113 height 6
click at [108, 325] on div "ID Verification" at bounding box center [85, 325] width 74 height 6
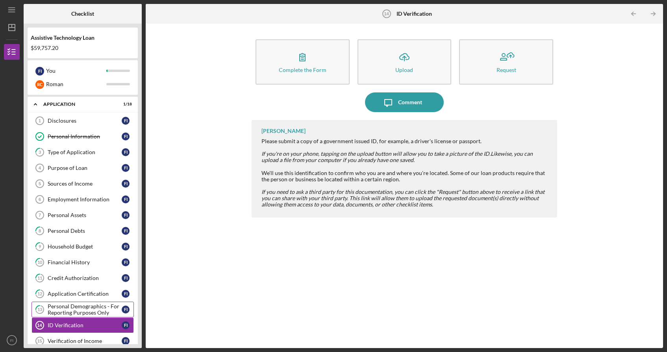
click at [89, 313] on div "Personal Demographics - For Reporting Purposes Only" at bounding box center [85, 310] width 74 height 13
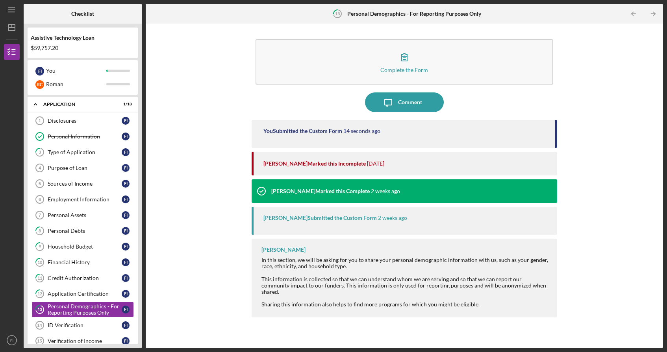
click at [315, 190] on div "Nicole Gray Marked this Complete" at bounding box center [320, 191] width 98 height 6
click at [594, 192] on div "Complete the Form Form Icon/Message Comment You Submitted the Custom Form 15 se…" at bounding box center [404, 186] width 509 height 317
click at [546, 137] on div "You Submitted the Custom Form 16 seconds ago" at bounding box center [405, 134] width 306 height 28
click at [603, 148] on div "Complete the Form Form Icon/Message Comment You Submitted the Custom Form 17 se…" at bounding box center [404, 186] width 509 height 317
click at [65, 326] on div "ID Verification" at bounding box center [85, 325] width 74 height 6
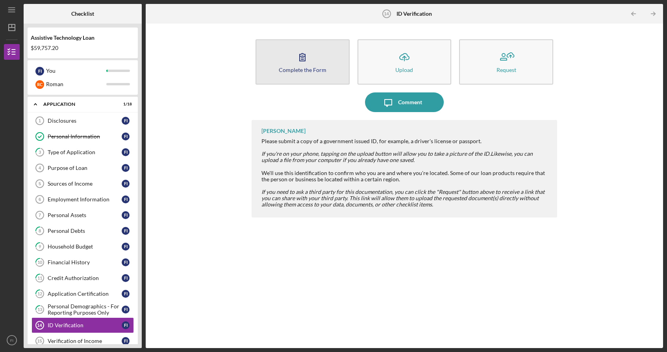
click at [297, 45] on button "Complete the Form Form" at bounding box center [303, 61] width 94 height 45
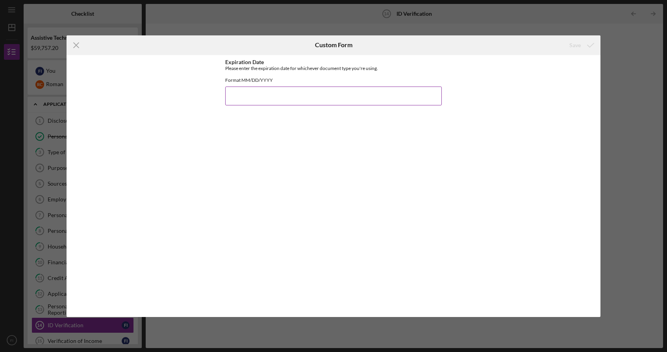
click at [274, 104] on input "Expiration Date" at bounding box center [333, 96] width 217 height 19
type input "04/21/2027"
click at [591, 47] on icon "submit" at bounding box center [591, 45] width 20 height 20
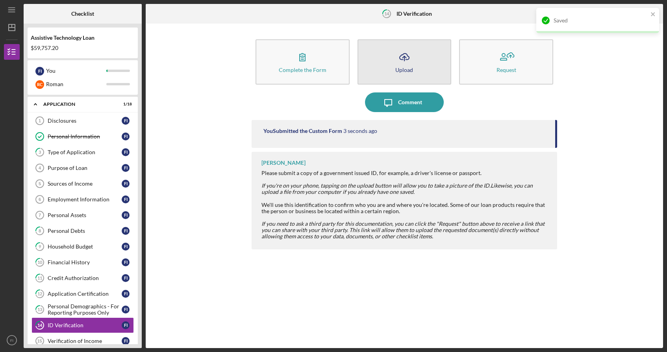
click at [406, 65] on icon "Icon/Upload" at bounding box center [405, 57] width 20 height 20
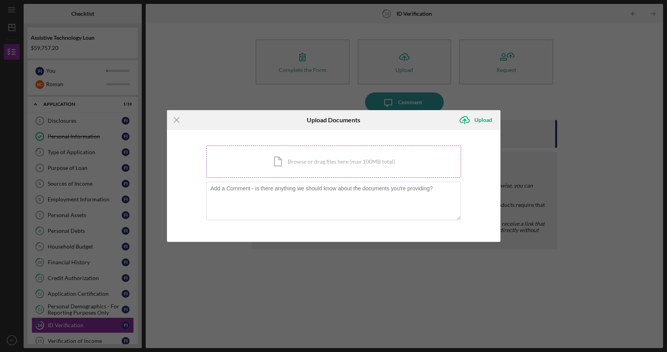
click at [408, 160] on div "Icon/Document Browse or drag files here (max 100MB total) Tap to choose files o…" at bounding box center [333, 162] width 255 height 32
click at [476, 88] on div "Icon/Menu Close Upload Documents Icon/Upload Upload You're uploading documents …" at bounding box center [333, 176] width 667 height 352
click at [175, 119] on line at bounding box center [176, 119] width 5 height 5
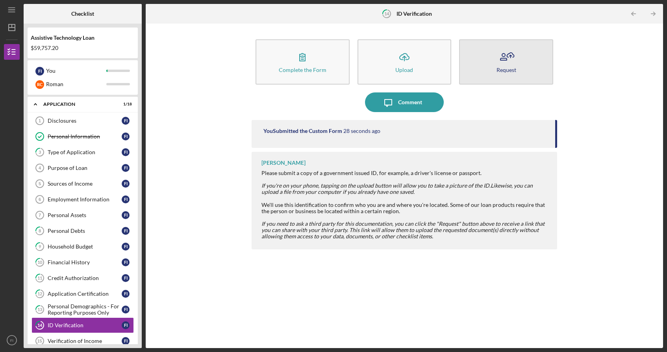
click at [508, 70] on div "Request" at bounding box center [506, 70] width 20 height 6
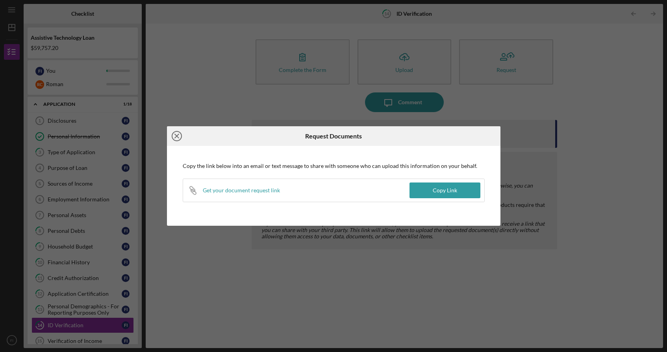
click at [174, 135] on icon "Icon/Close" at bounding box center [177, 136] width 20 height 20
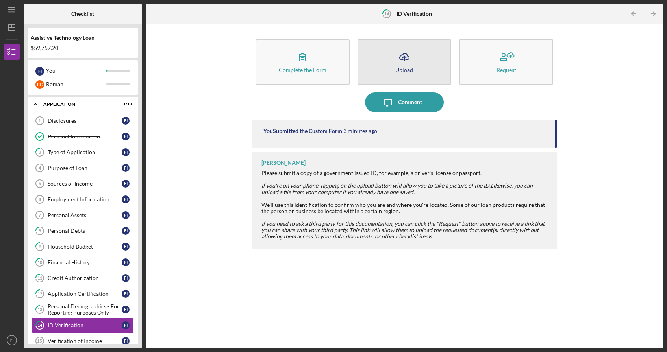
click at [411, 64] on icon "Icon/Upload" at bounding box center [405, 57] width 20 height 20
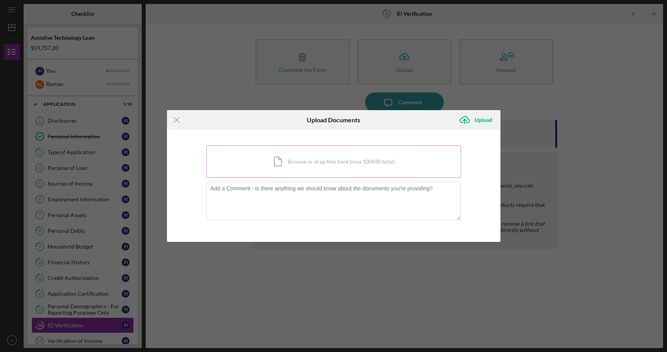
click at [330, 155] on div "Icon/Document Browse or drag files here (max 100MB total) Tap to choose files o…" at bounding box center [333, 162] width 255 height 32
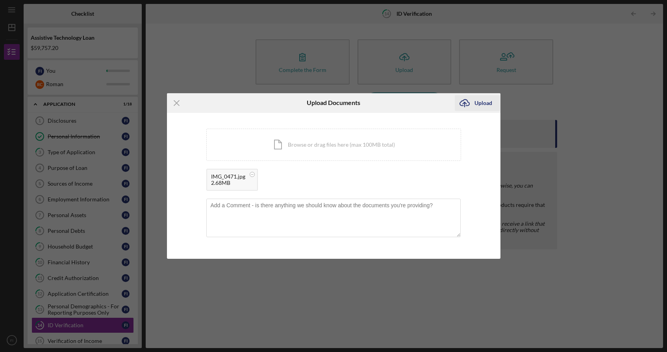
click at [481, 97] on div "Upload" at bounding box center [483, 103] width 18 height 16
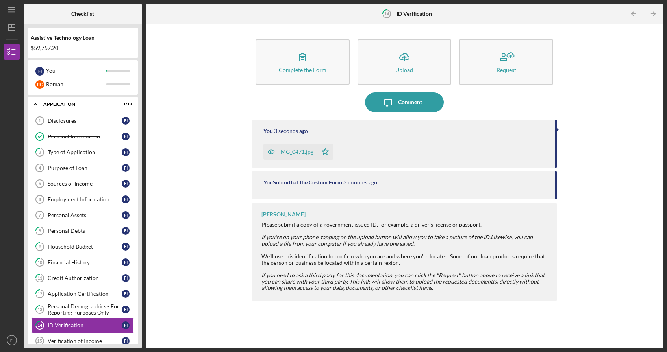
click at [615, 144] on div "Complete the Form Form Icon/Upload Upload Request Icon/Message Comment You 3 se…" at bounding box center [404, 186] width 509 height 317
click at [494, 189] on div "You Submitted the Custom Form 3 minutes ago" at bounding box center [405, 186] width 306 height 28
click at [507, 156] on div "IMG_0471.jpg Icon/Star" at bounding box center [405, 150] width 284 height 20
click at [82, 340] on div "Verification of Income" at bounding box center [85, 341] width 74 height 6
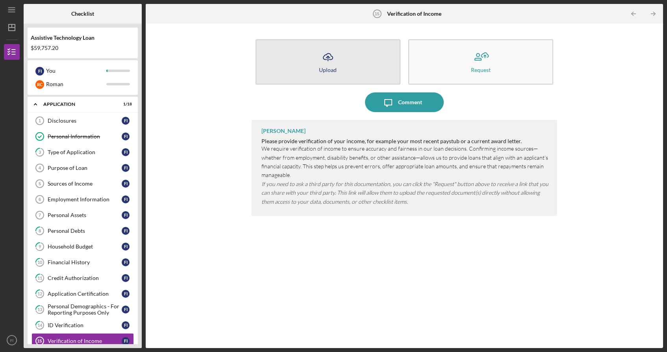
click at [324, 69] on div "Upload" at bounding box center [328, 70] width 18 height 6
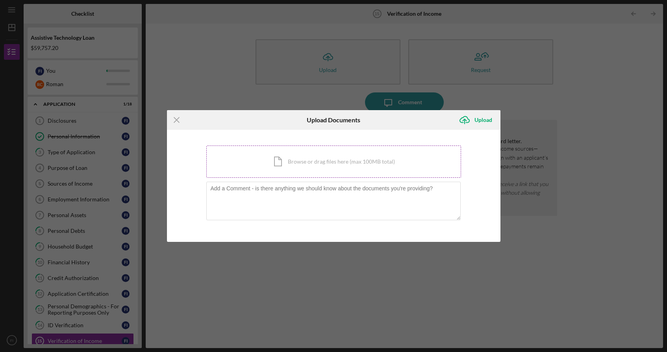
click at [329, 166] on div "Icon/Document Browse or drag files here (max 100MB total) Tap to choose files o…" at bounding box center [333, 162] width 255 height 32
click at [182, 117] on icon "Icon/Menu Close" at bounding box center [177, 120] width 20 height 20
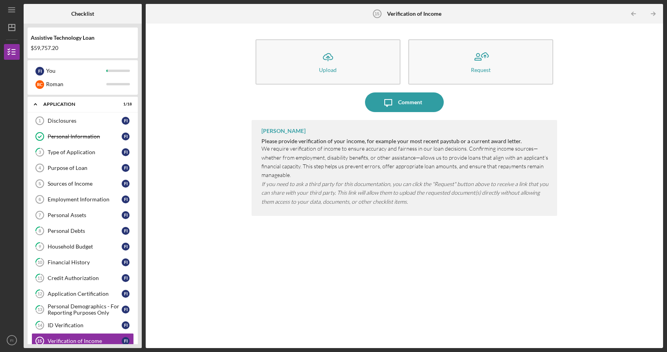
drag, startPoint x: 139, startPoint y: 175, endPoint x: 140, endPoint y: 211, distance: 35.4
click at [140, 211] on div "Assistive Technology Loan $59,757.20 F I You R C Roman Icon/Expander Applicatio…" at bounding box center [83, 186] width 118 height 325
click at [652, 12] on icon "Icon/Table Pagination Arrow" at bounding box center [654, 14] width 18 height 18
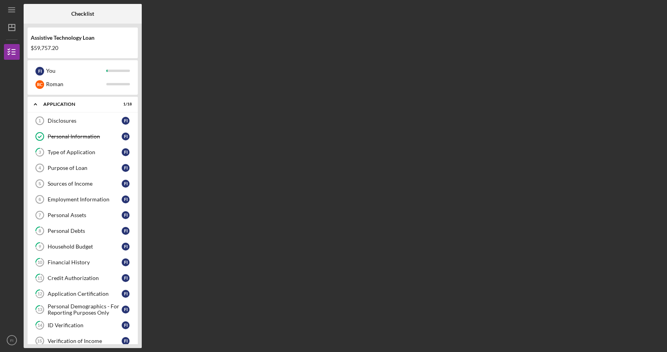
scroll to position [113, 0]
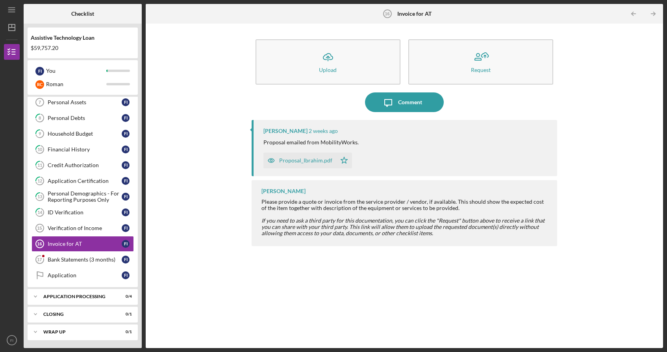
click at [306, 161] on div "Proposal_Ibrahim.pdf" at bounding box center [305, 160] width 53 height 6
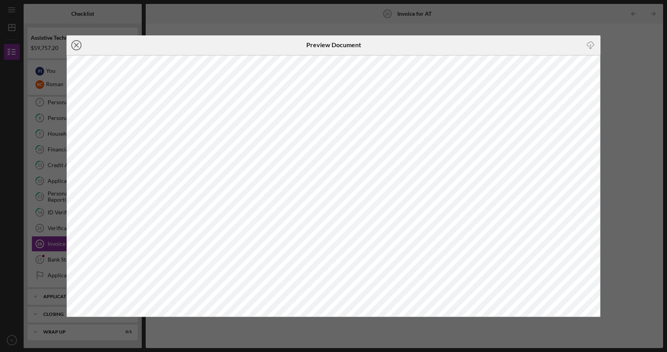
click at [78, 44] on line at bounding box center [76, 45] width 4 height 4
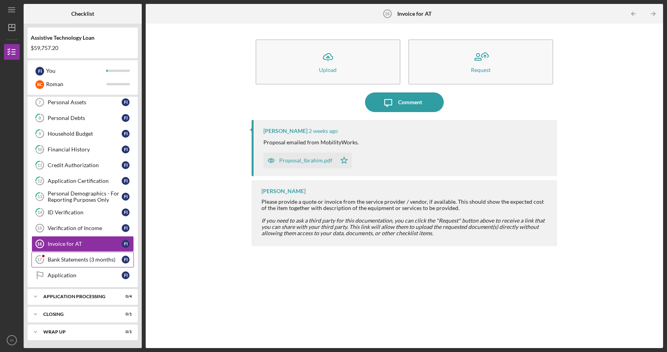
click at [101, 263] on link "Bank Statements (3 months) 17 Bank Statements (3 months) F I" at bounding box center [82, 260] width 102 height 16
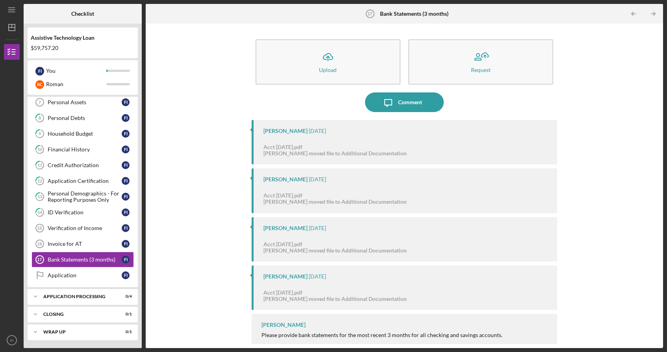
click at [607, 186] on div "Icon/Upload Upload Request Icon/Message Comment Monie Frost 1 week ago Acct 365…" at bounding box center [404, 186] width 509 height 317
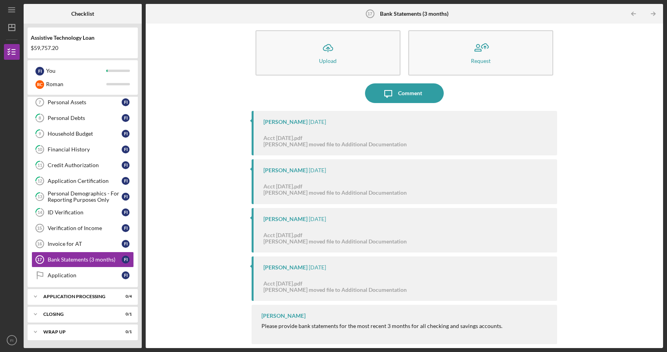
scroll to position [9, 0]
click at [96, 232] on link "Verification of Income 15 Verification of Income F I" at bounding box center [82, 228] width 102 height 16
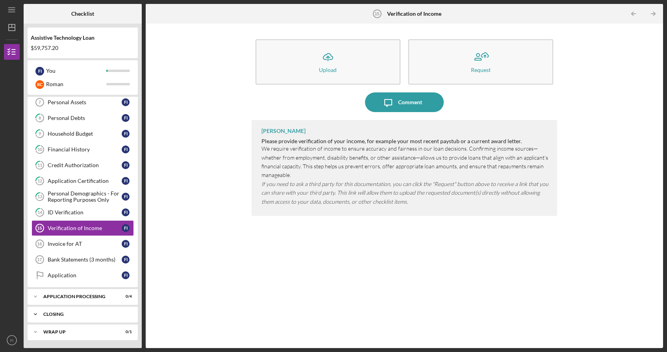
click at [95, 318] on div "Icon/Expander Closing 0 / 1" at bounding box center [83, 315] width 110 height 16
click at [96, 299] on div "Application Processing" at bounding box center [85, 296] width 85 height 5
click at [140, 290] on div "Assistive Technology Loan $59,757.20 F I You R C Roman Icon/Expander Applicatio…" at bounding box center [83, 186] width 118 height 325
click at [193, 256] on div "Icon/Upload Upload Request Icon/Message Comment Monie Frost Please provide veri…" at bounding box center [404, 186] width 509 height 317
drag, startPoint x: 139, startPoint y: 208, endPoint x: 137, endPoint y: 196, distance: 12.4
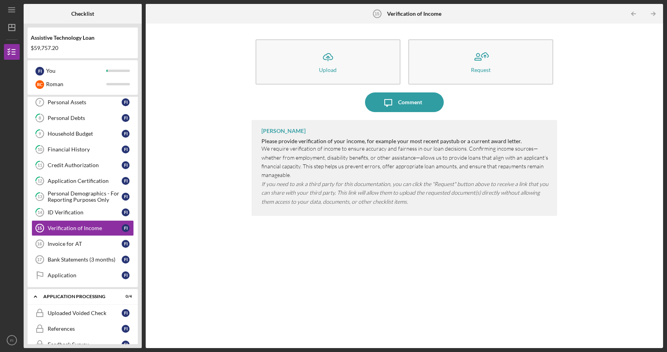
click at [137, 195] on div "Assistive Technology Loan $59,757.20 F I You R C Roman Icon/Expander Applicatio…" at bounding box center [83, 186] width 118 height 325
drag, startPoint x: 136, startPoint y: 207, endPoint x: 139, endPoint y: 167, distance: 40.7
click at [139, 167] on div "Assistive Technology Loan $59,757.20 F I You R C Roman Icon/Expander Applicatio…" at bounding box center [83, 186] width 118 height 325
drag, startPoint x: 104, startPoint y: 340, endPoint x: 108, endPoint y: 284, distance: 55.6
click at [108, 283] on div "Icon/Expander Application 1 / 18 Disclosures 1 Disclosures F I Personal Informa…" at bounding box center [83, 221] width 110 height 248
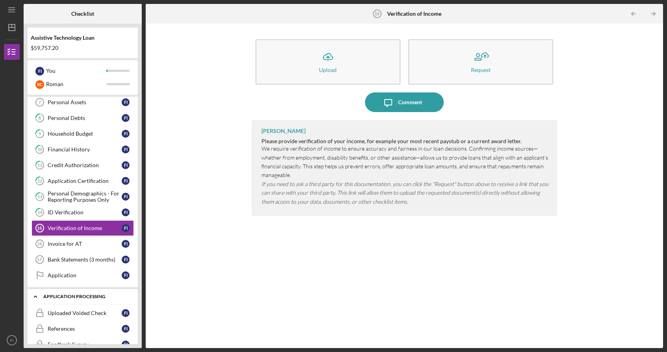
drag, startPoint x: 95, startPoint y: 331, endPoint x: 95, endPoint y: 300, distance: 30.3
click at [95, 300] on div "Icon/Expander Application Processing 0 / 4 Uploaded Voided Check Uploaded Voide…" at bounding box center [83, 330] width 110 height 83
click at [83, 342] on div "Feedback Survey" at bounding box center [85, 345] width 74 height 6
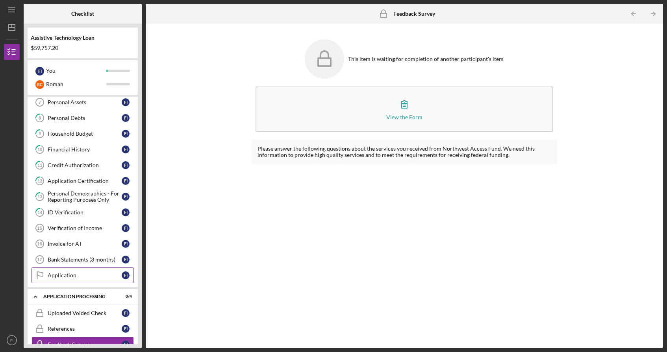
click at [75, 278] on div "Application" at bounding box center [85, 275] width 74 height 6
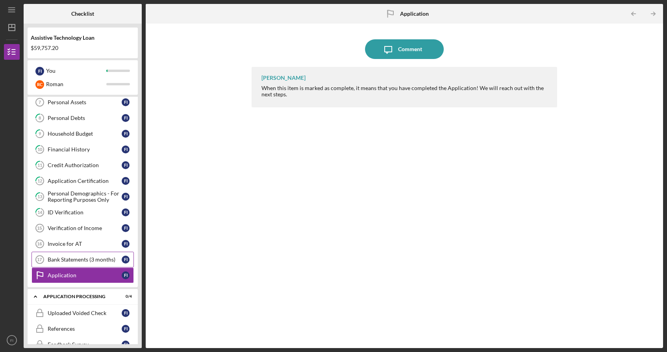
click at [82, 264] on link "Bank Statements (3 months) 17 Bank Statements (3 months) F I" at bounding box center [82, 260] width 102 height 16
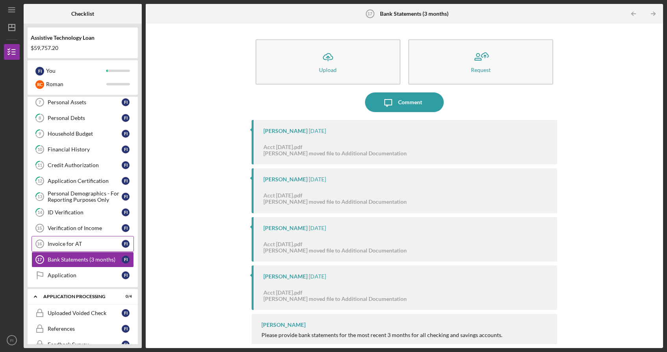
click at [87, 247] on div "Invoice for AT" at bounding box center [85, 244] width 74 height 6
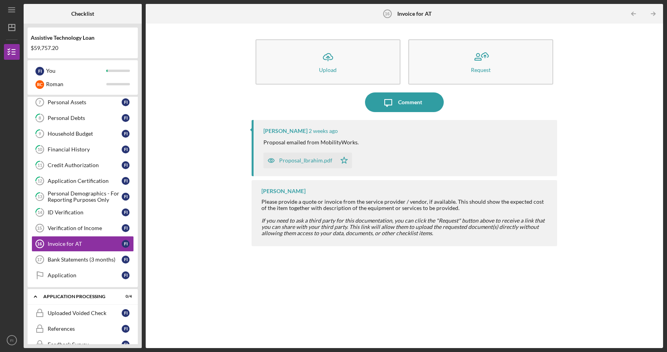
click at [296, 164] on div "Proposal_Ibrahim.pdf" at bounding box center [299, 161] width 73 height 16
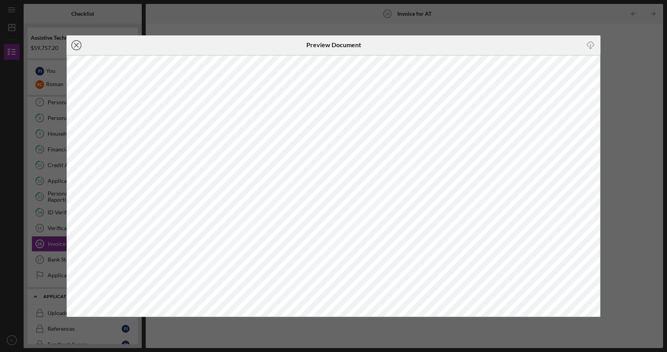
click at [78, 48] on icon "Icon/Close" at bounding box center [77, 45] width 20 height 20
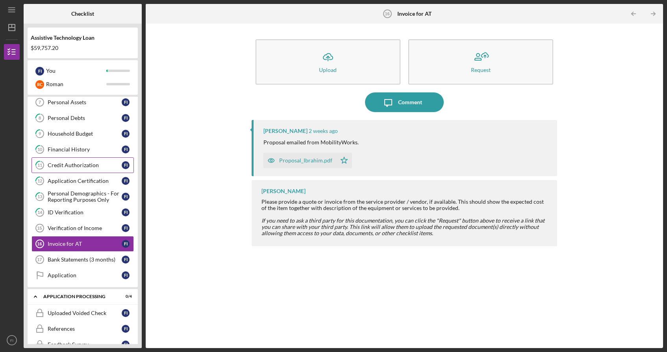
click at [91, 163] on div "Credit Authorization" at bounding box center [85, 165] width 74 height 6
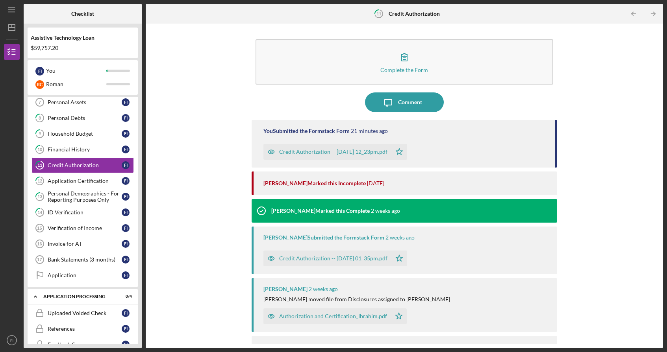
click at [319, 150] on div "Credit Authorization -- 2025-09-26 12_23pm.pdf" at bounding box center [333, 152] width 108 height 6
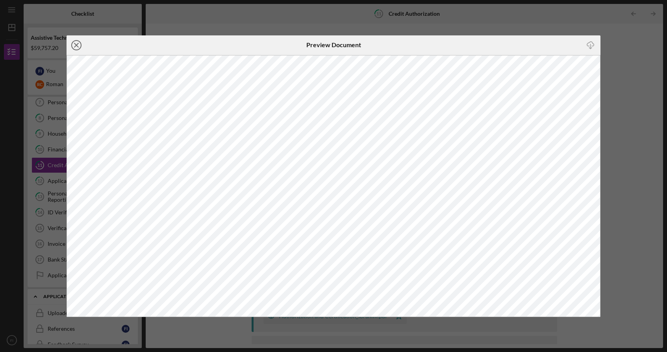
click at [78, 47] on line at bounding box center [76, 45] width 4 height 4
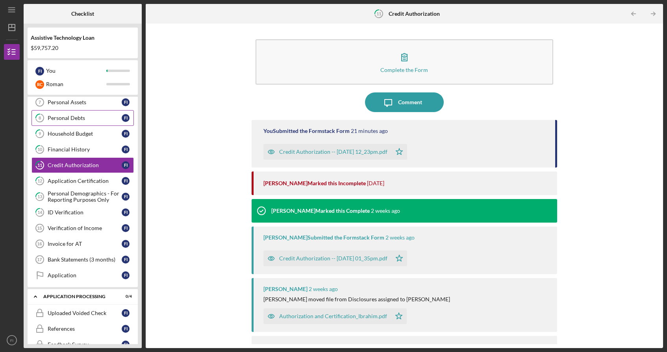
click at [73, 121] on div "Personal Debts" at bounding box center [85, 118] width 74 height 6
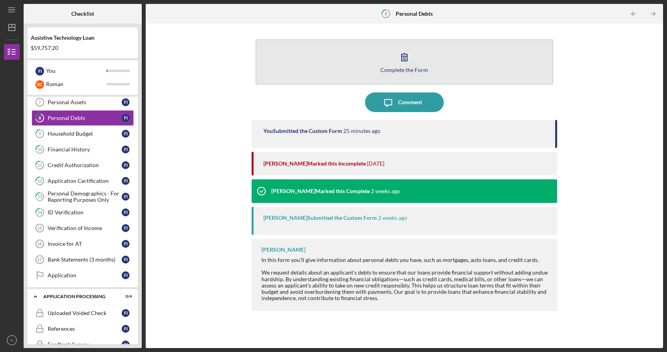
click at [402, 62] on icon "button" at bounding box center [405, 57] width 20 height 20
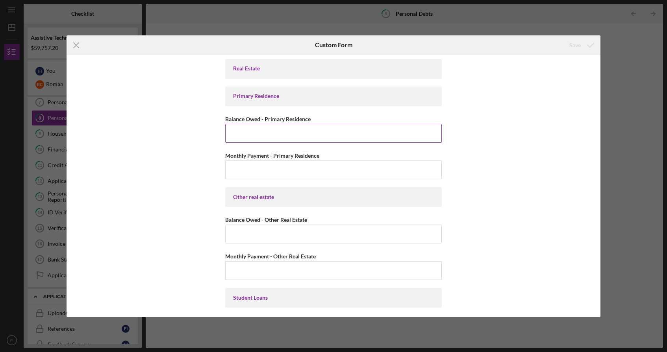
click at [342, 130] on input "Balance Owed - Primary Residence" at bounding box center [333, 133] width 217 height 19
click at [291, 139] on input "Balance Owed - Primary Residence" at bounding box center [333, 133] width 217 height 19
type input "$0"
click at [287, 173] on input "Monthly Payment - Primary Residence" at bounding box center [333, 170] width 217 height 19
type input "$0"
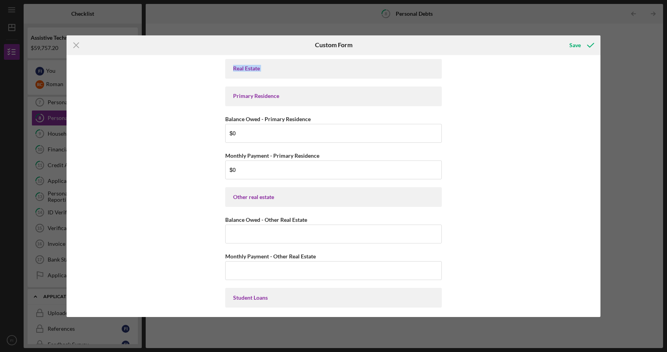
drag, startPoint x: 600, startPoint y: 63, endPoint x: 601, endPoint y: 86, distance: 23.3
click at [601, 86] on div "Icon/Menu Close Custom Form Save Real Estate Primary Residence Balance Owed - P…" at bounding box center [333, 176] width 667 height 352
click at [588, 90] on div "Real Estate Primary Residence Balance Owed - Primary Residence $0 Monthly Payme…" at bounding box center [333, 186] width 533 height 262
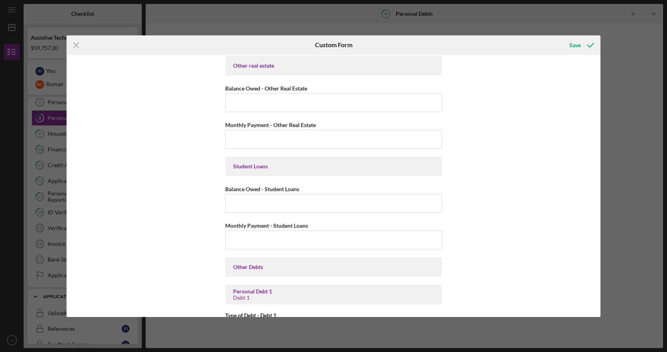
scroll to position [134, 0]
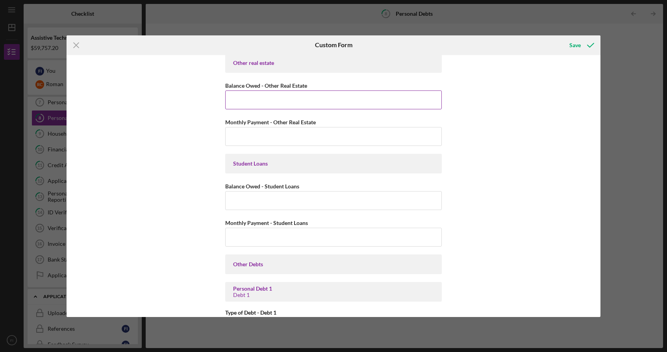
click at [388, 93] on input "Balance Owed - Other Real Estate" at bounding box center [333, 100] width 217 height 19
type input "$0"
click at [354, 134] on input "Monthly Payment - Other Real Estate" at bounding box center [333, 136] width 217 height 19
type input "$0"
click at [325, 203] on input "Balance Owed - Student Loans" at bounding box center [333, 200] width 217 height 19
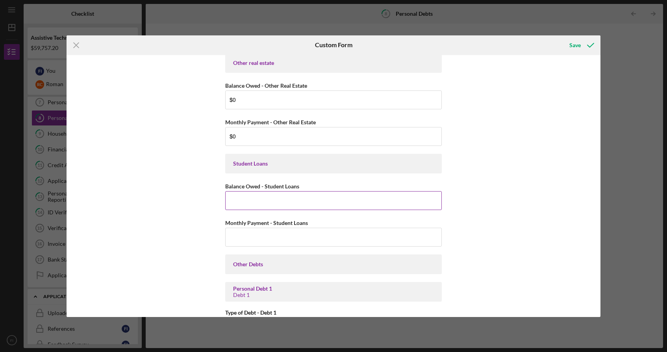
type input "$0"
click at [305, 244] on input "Monthly Payment - Student Loans" at bounding box center [333, 237] width 217 height 19
type input "$0"
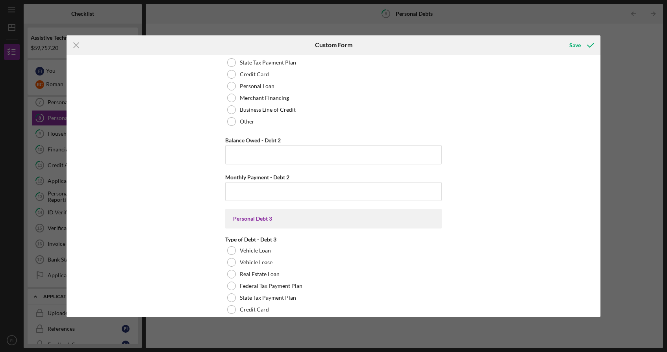
scroll to position [681, 0]
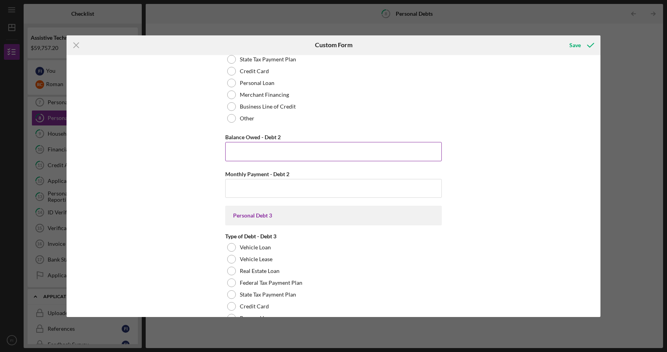
click at [414, 152] on input "Balance Owed - Debt 2" at bounding box center [333, 151] width 217 height 19
type input "$0"
click at [434, 192] on input "Monthly Payment - Debt 2" at bounding box center [333, 188] width 217 height 19
type input "$0"
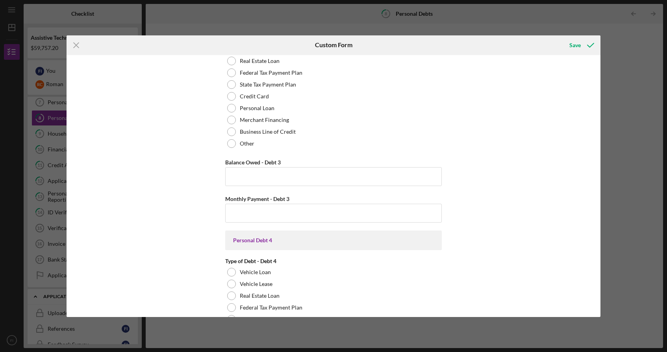
scroll to position [947, 0]
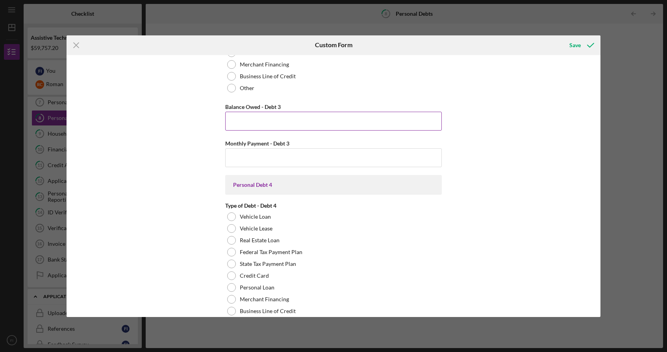
click at [349, 123] on input "Balance Owed - Debt 3" at bounding box center [333, 121] width 217 height 19
type input "$0"
click at [337, 156] on input "Monthly Payment - Debt 3" at bounding box center [333, 157] width 217 height 19
type input "$0"
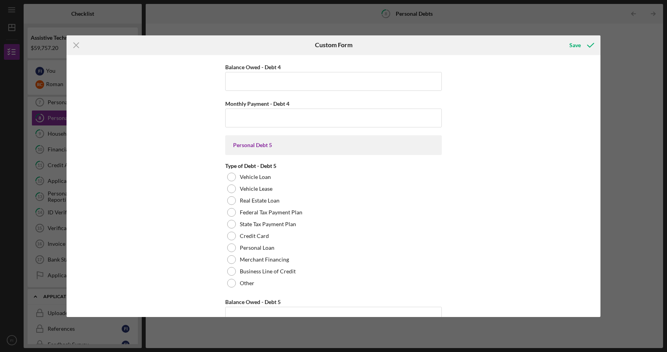
scroll to position [1239, 0]
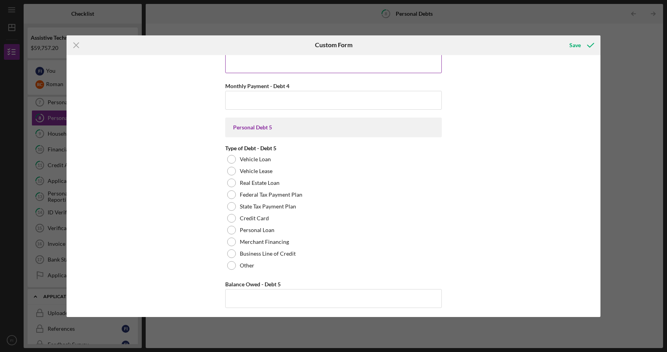
click at [321, 70] on input "Balance Owed - Debt 4" at bounding box center [333, 63] width 217 height 19
type input "$0"
click at [307, 99] on input "Monthly Payment - Debt 4" at bounding box center [333, 100] width 217 height 19
type input "$0"
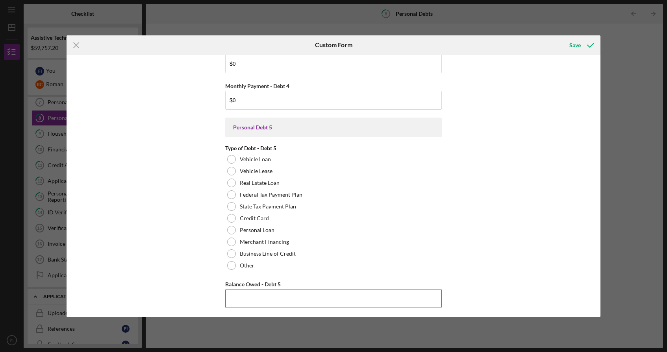
click at [346, 296] on input "Balance Owed - Debt 5" at bounding box center [333, 298] width 217 height 19
type input "$0"
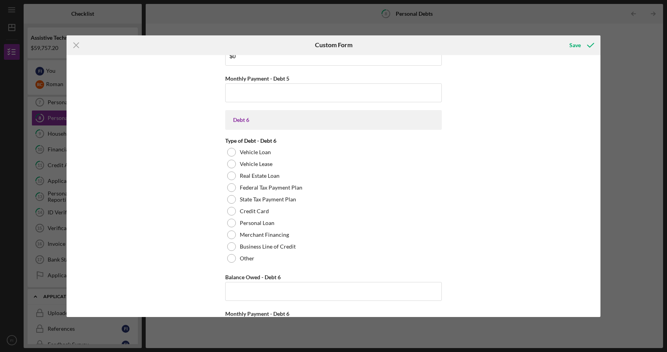
scroll to position [1491, 0]
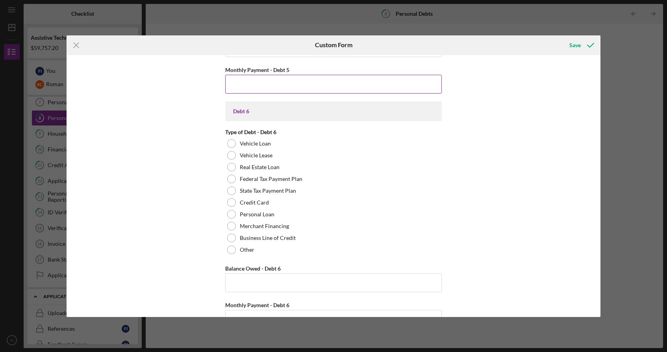
click at [369, 87] on input "Monthly Payment - Debt 5" at bounding box center [333, 84] width 217 height 19
type input "$0"
click at [363, 278] on input "Balance Owed - Debt 6" at bounding box center [333, 283] width 217 height 19
type input "$0"
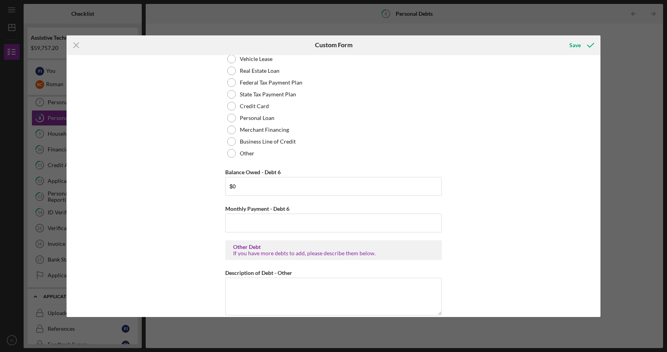
scroll to position [1645, 0]
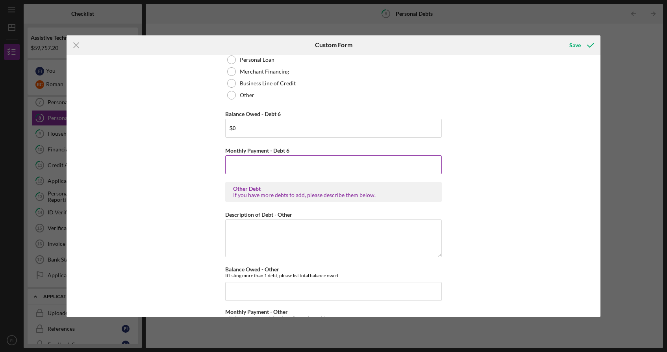
click at [357, 169] on input "Monthly Payment - Debt 6" at bounding box center [333, 165] width 217 height 19
type input "$0"
click at [284, 217] on label "Description of Debt - Other" at bounding box center [258, 214] width 67 height 7
click at [284, 220] on textarea "Description of Debt - Other" at bounding box center [333, 239] width 217 height 38
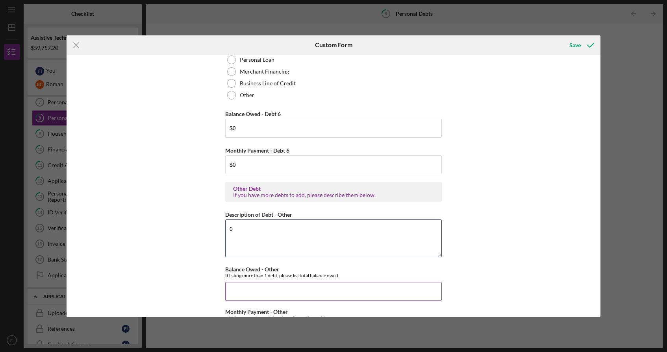
type textarea "0"
click at [305, 292] on input "Balance Owed - Other" at bounding box center [333, 291] width 217 height 19
type input "$0"
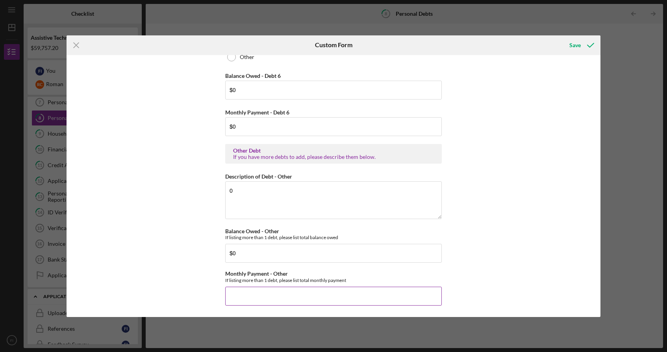
click at [426, 300] on input "Monthly Payment - Other" at bounding box center [333, 296] width 217 height 19
type input "$0"
click at [582, 46] on icon "submit" at bounding box center [591, 45] width 20 height 20
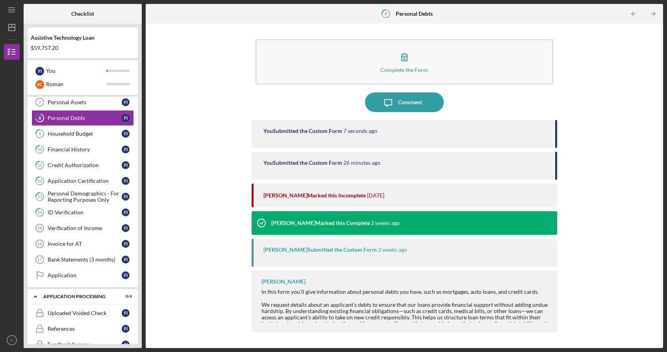
click at [607, 199] on div "Complete the Form Form Icon/Message Comment You Submitted the Custom Form 7 sec…" at bounding box center [404, 186] width 509 height 317
click at [93, 133] on div "Household Budget" at bounding box center [85, 134] width 74 height 6
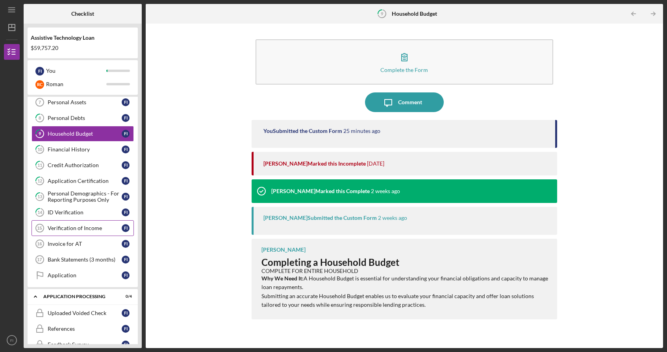
click at [105, 231] on div "Verification of Income" at bounding box center [85, 228] width 74 height 6
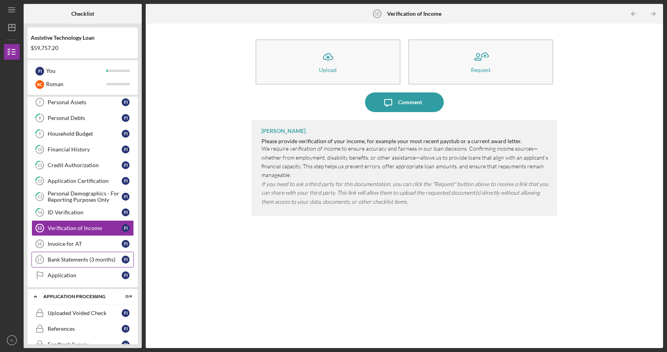
click at [89, 259] on div "Bank Statements (3 months)" at bounding box center [85, 260] width 74 height 6
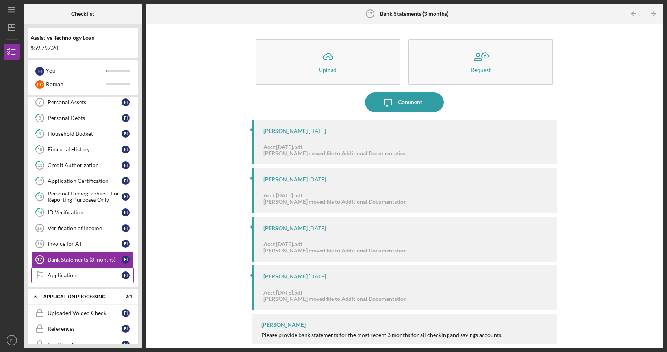
click at [90, 278] on div "Application" at bounding box center [85, 275] width 74 height 6
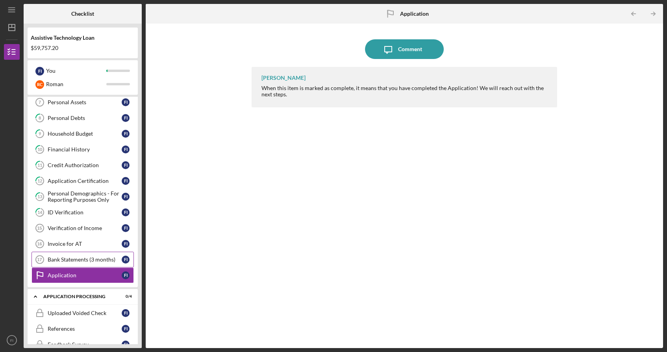
click at [96, 263] on div "Bank Statements (3 months)" at bounding box center [85, 260] width 74 height 6
